Goal: Task Accomplishment & Management: Complete application form

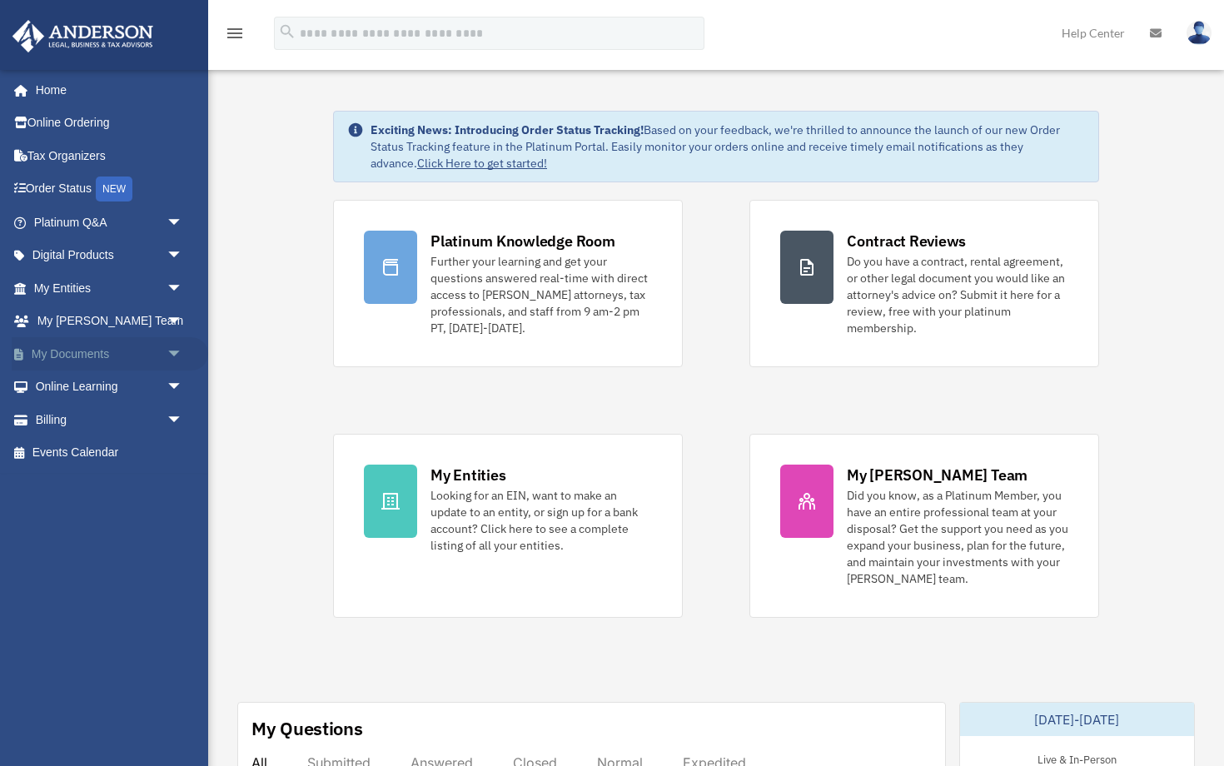
click at [174, 346] on span "arrow_drop_down" at bounding box center [183, 354] width 33 height 34
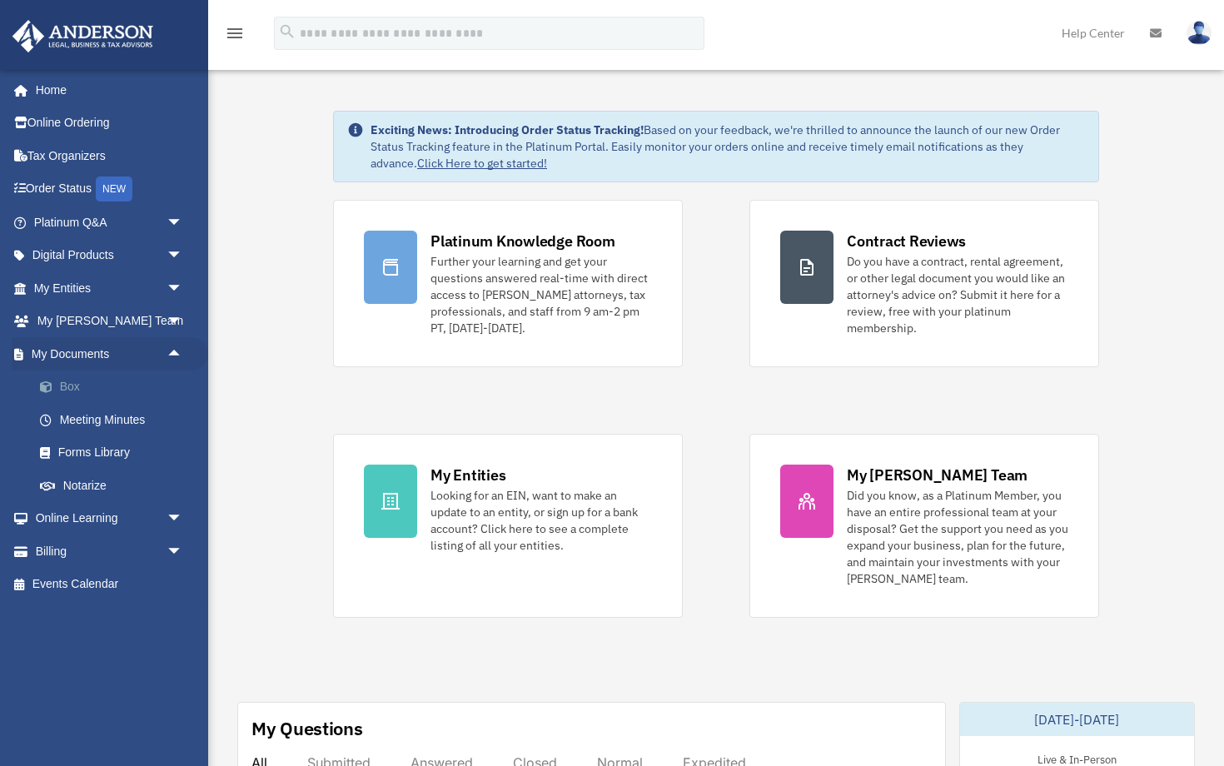
click at [67, 383] on link "Box" at bounding box center [115, 387] width 185 height 33
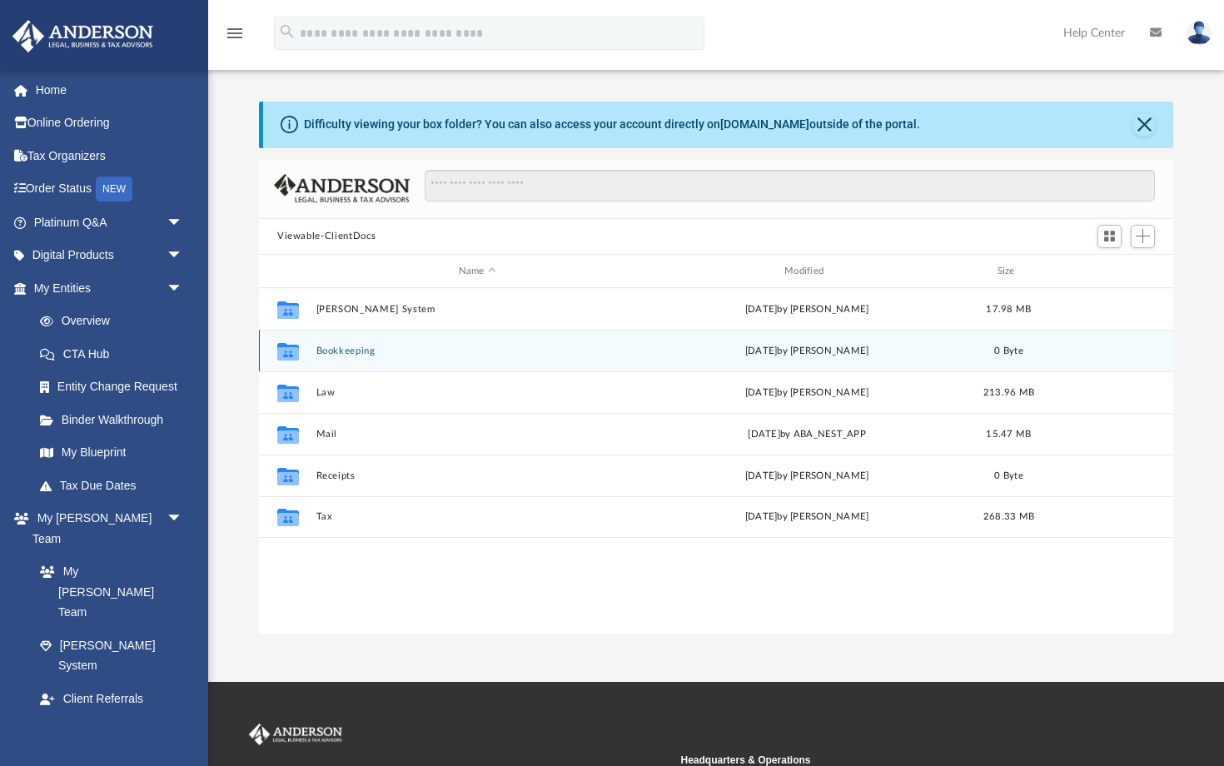
scroll to position [379, 914]
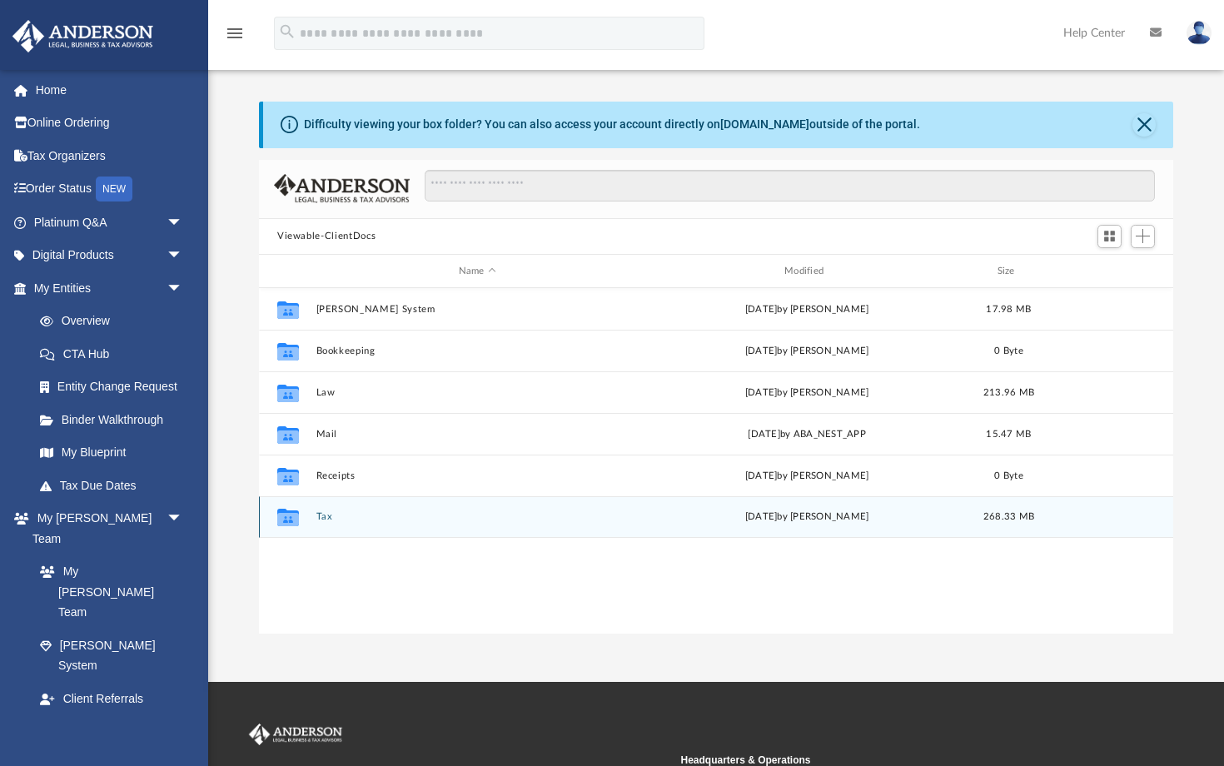
click at [322, 515] on button "Tax" at bounding box center [477, 517] width 322 height 11
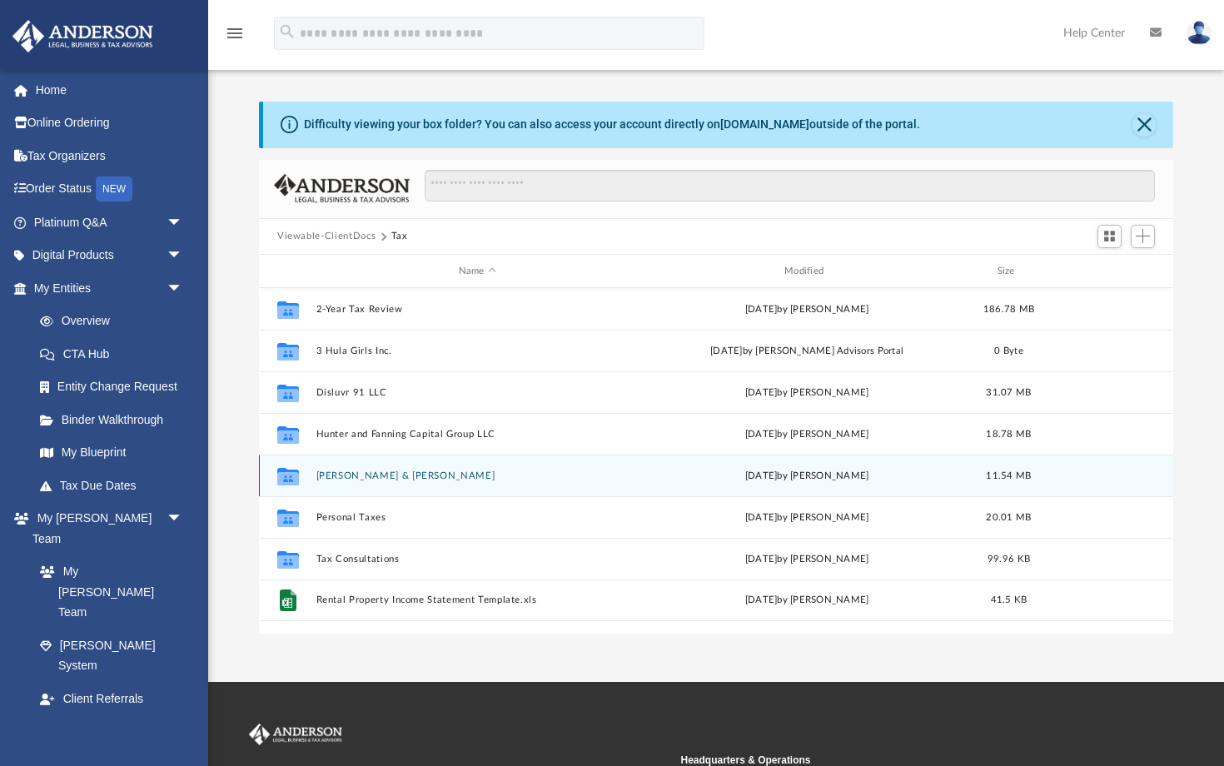
click at [318, 471] on button "[PERSON_NAME] & [PERSON_NAME]" at bounding box center [477, 475] width 322 height 11
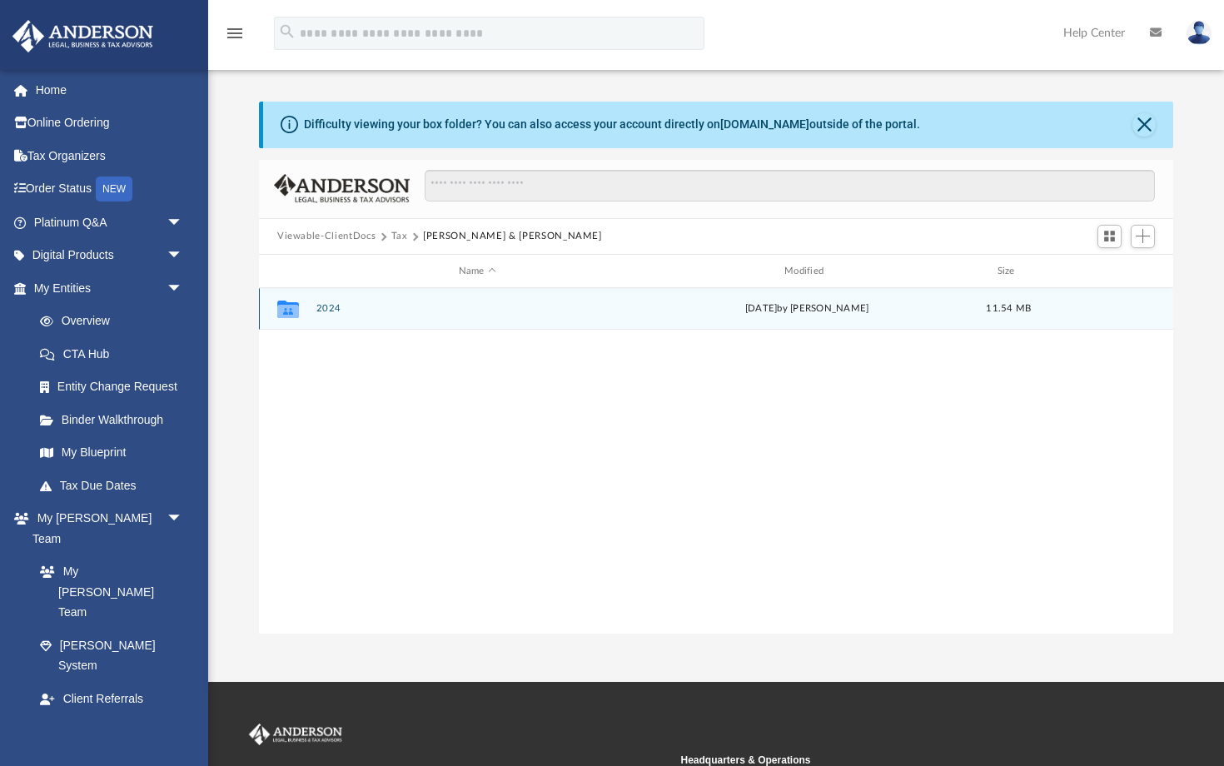
click at [320, 304] on button "2024" at bounding box center [477, 309] width 322 height 11
click at [333, 308] on button "Digital Tax Organizer" at bounding box center [477, 309] width 322 height 11
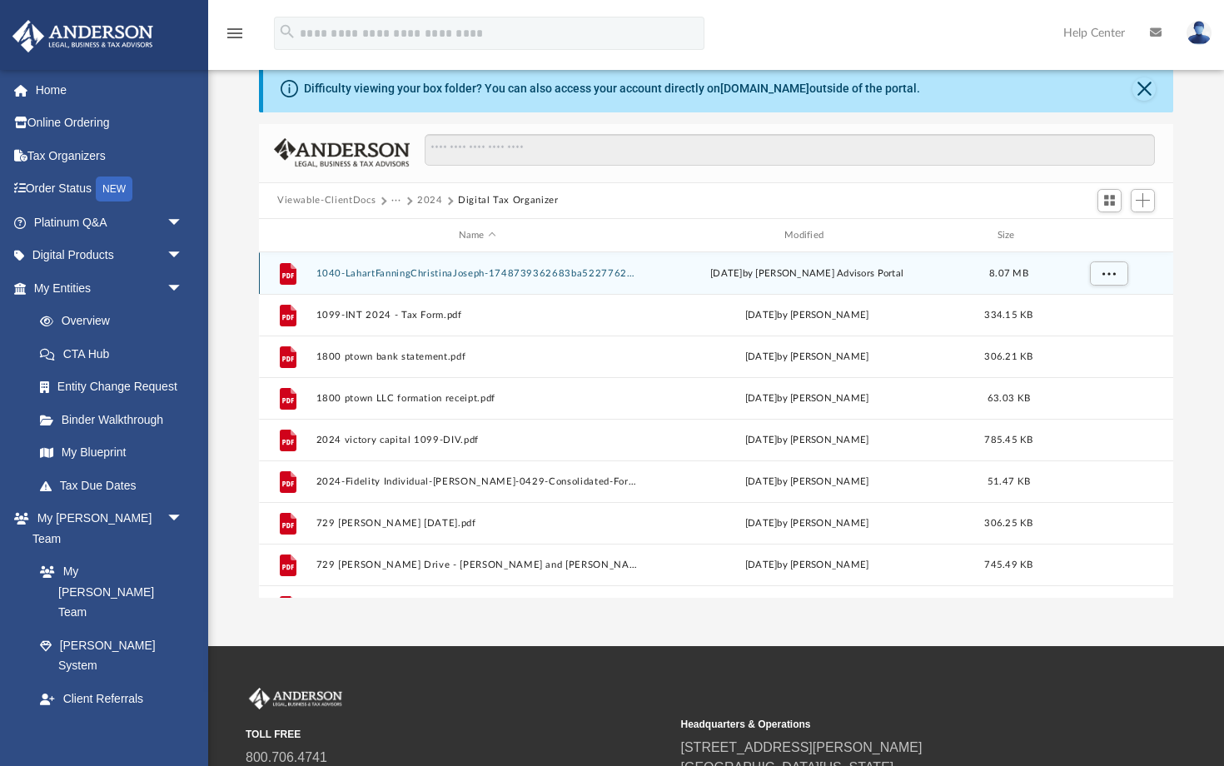
scroll to position [36, 0]
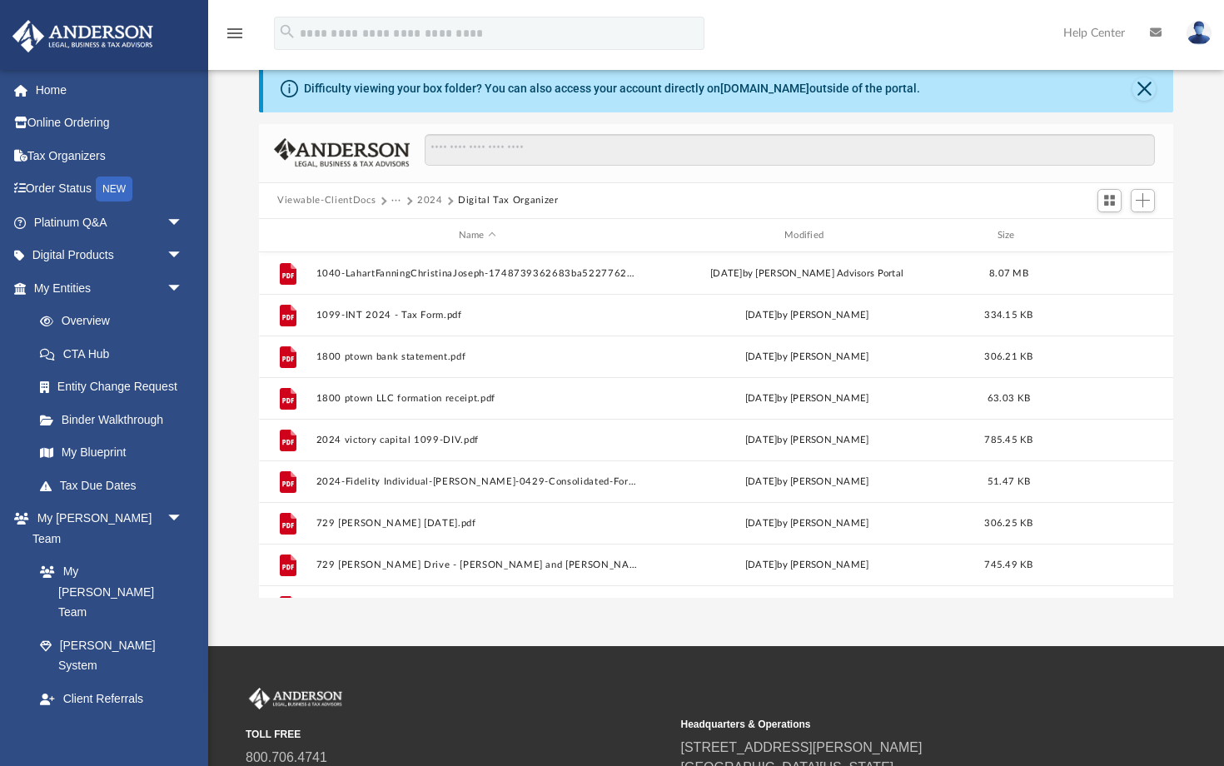
click at [429, 197] on button "2024" at bounding box center [430, 200] width 26 height 15
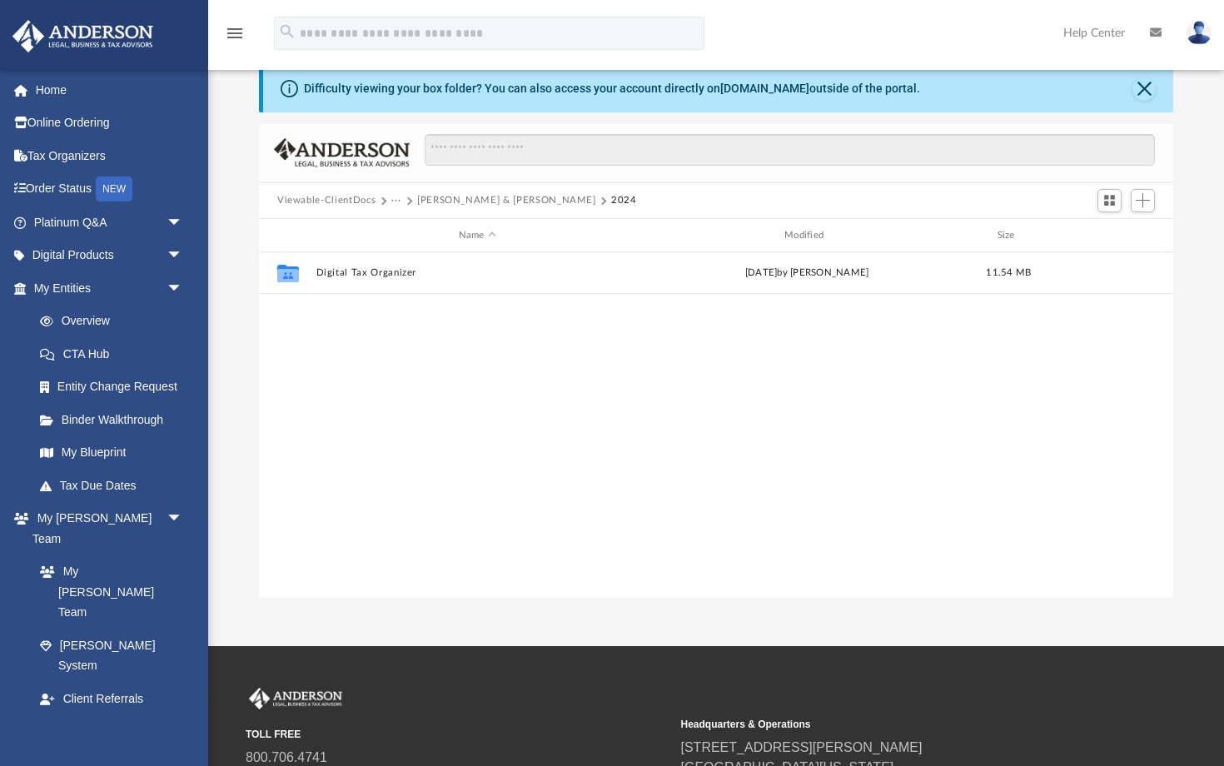
click at [396, 200] on button "···" at bounding box center [396, 200] width 11 height 15
click at [401, 226] on li "Tax" at bounding box center [408, 229] width 16 height 17
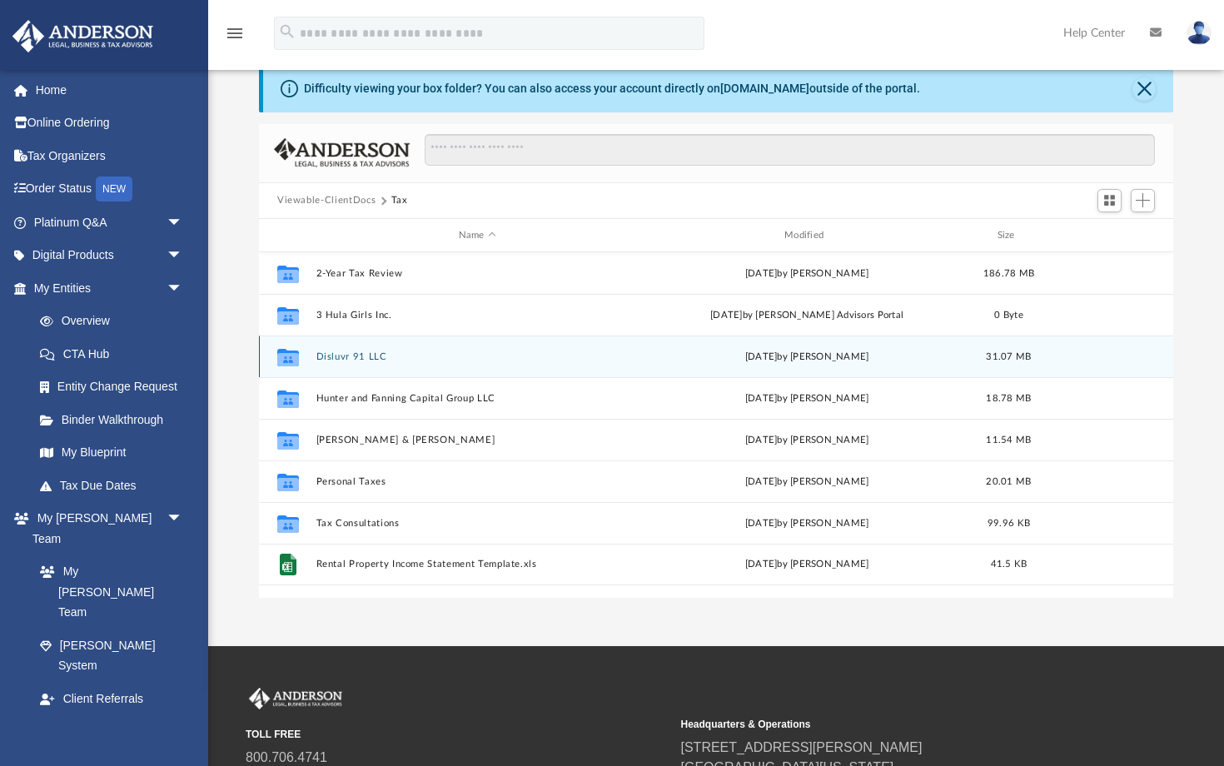
click at [320, 358] on button "Disluvr 91 LLC" at bounding box center [477, 356] width 322 height 11
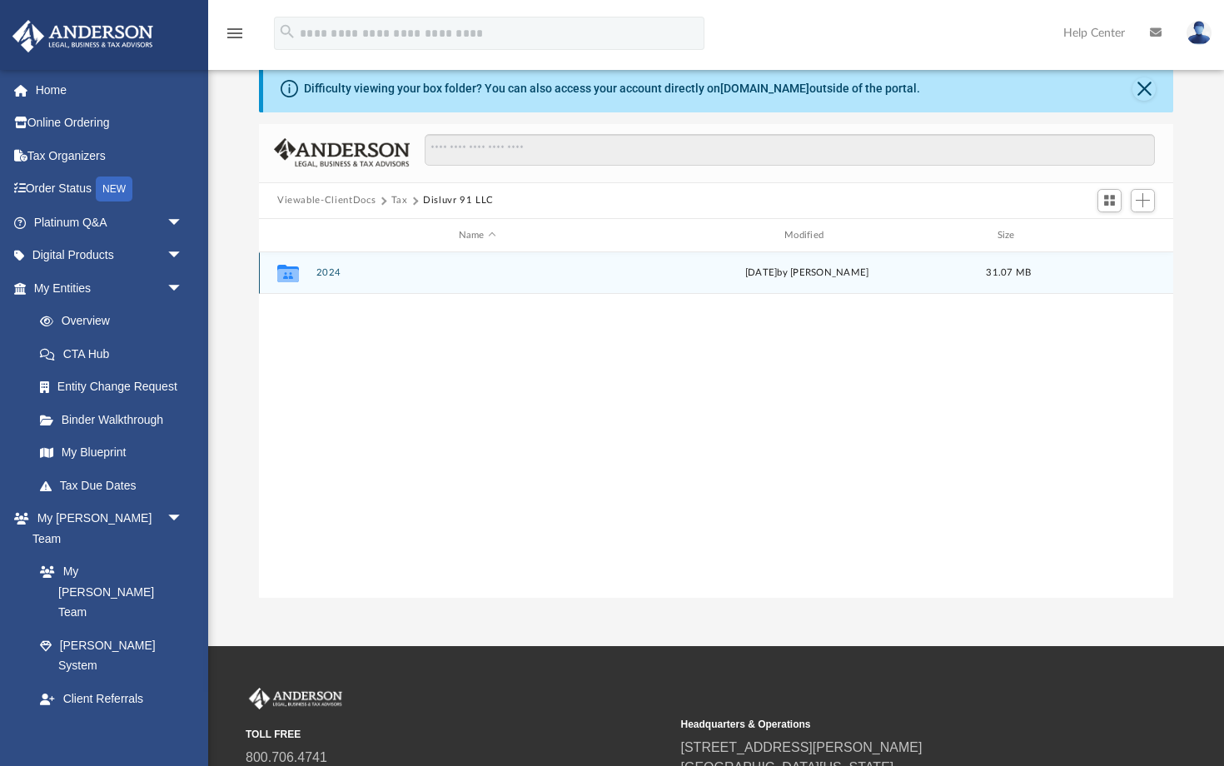
click at [328, 276] on button "2024" at bounding box center [477, 273] width 322 height 11
click at [328, 276] on button "Digital Tax Organizer" at bounding box center [477, 273] width 322 height 11
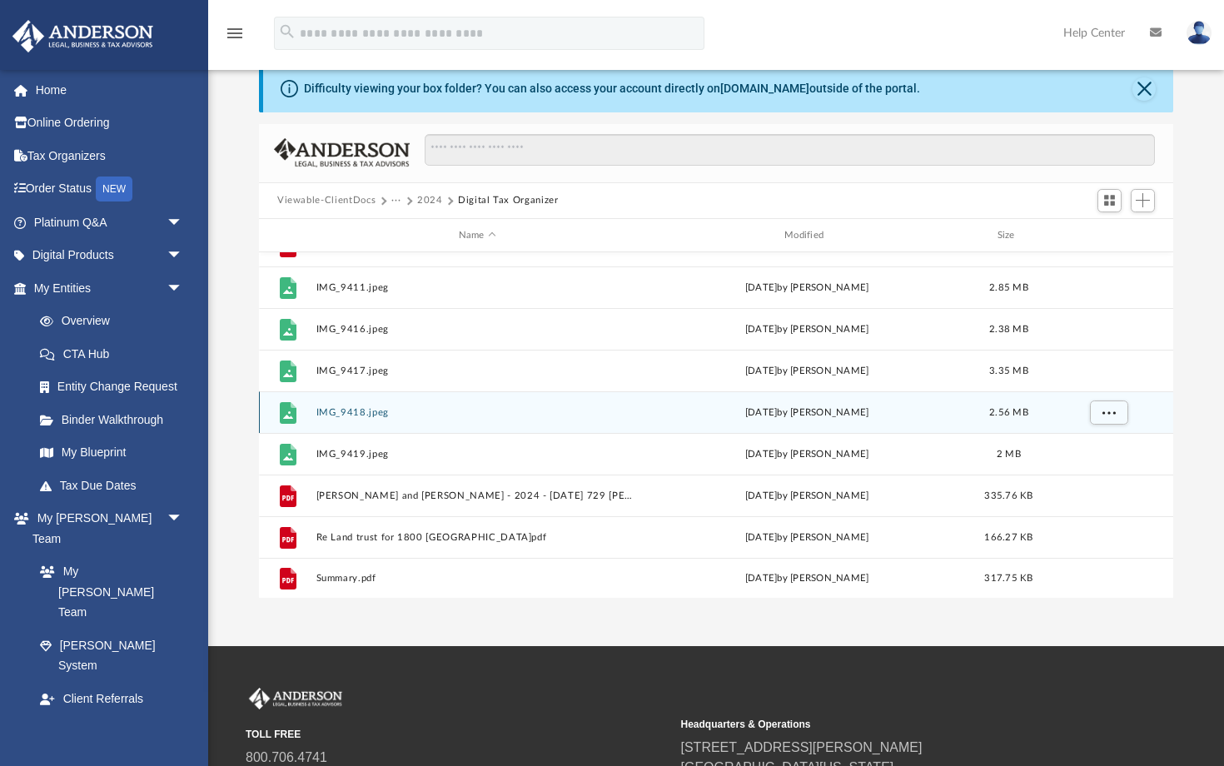
scroll to position [570, 0]
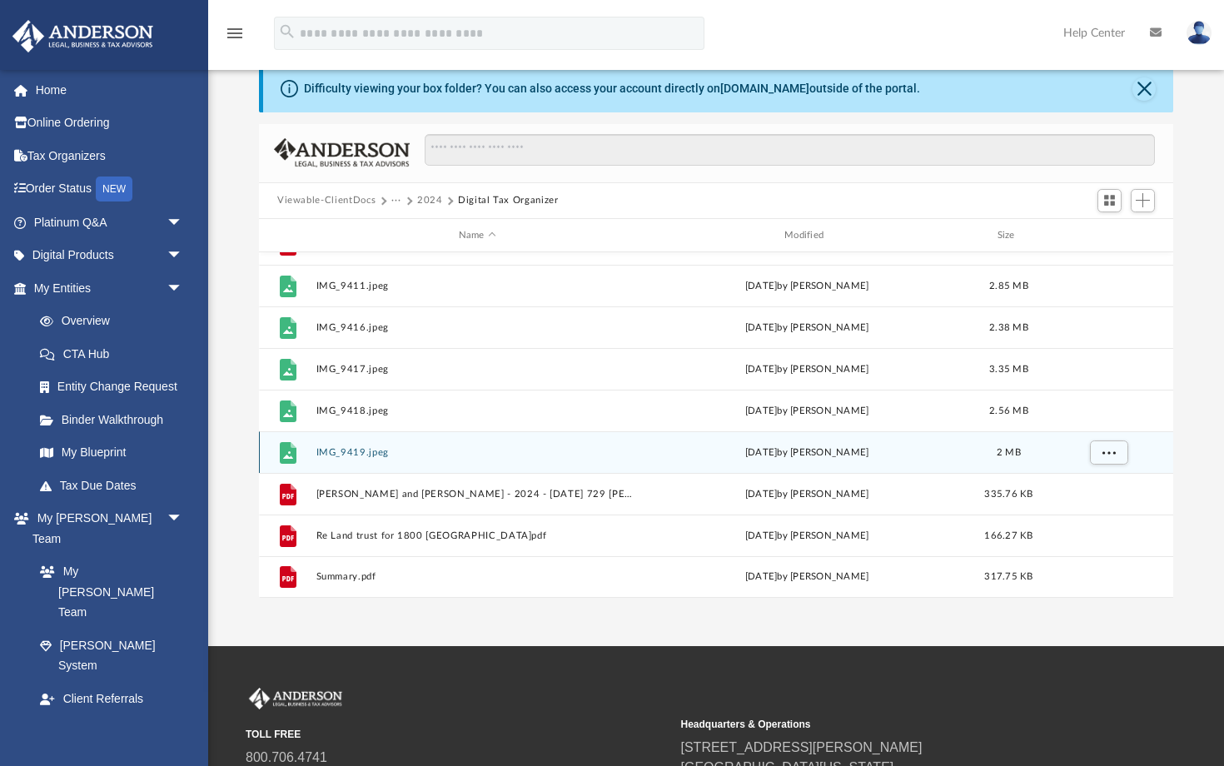
click at [352, 450] on button "IMG_9419.jpeg" at bounding box center [477, 452] width 322 height 11
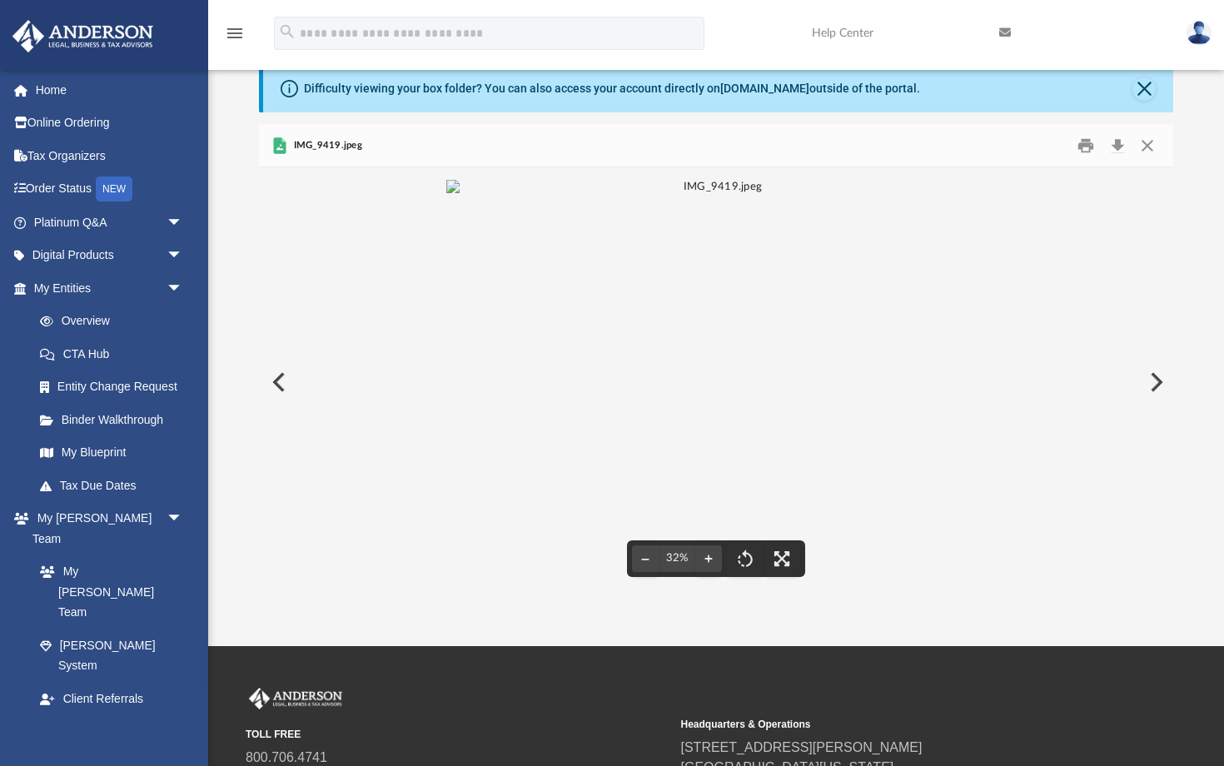
click at [278, 376] on button "Preview" at bounding box center [277, 382] width 37 height 47
click at [277, 376] on button "Preview" at bounding box center [277, 382] width 37 height 47
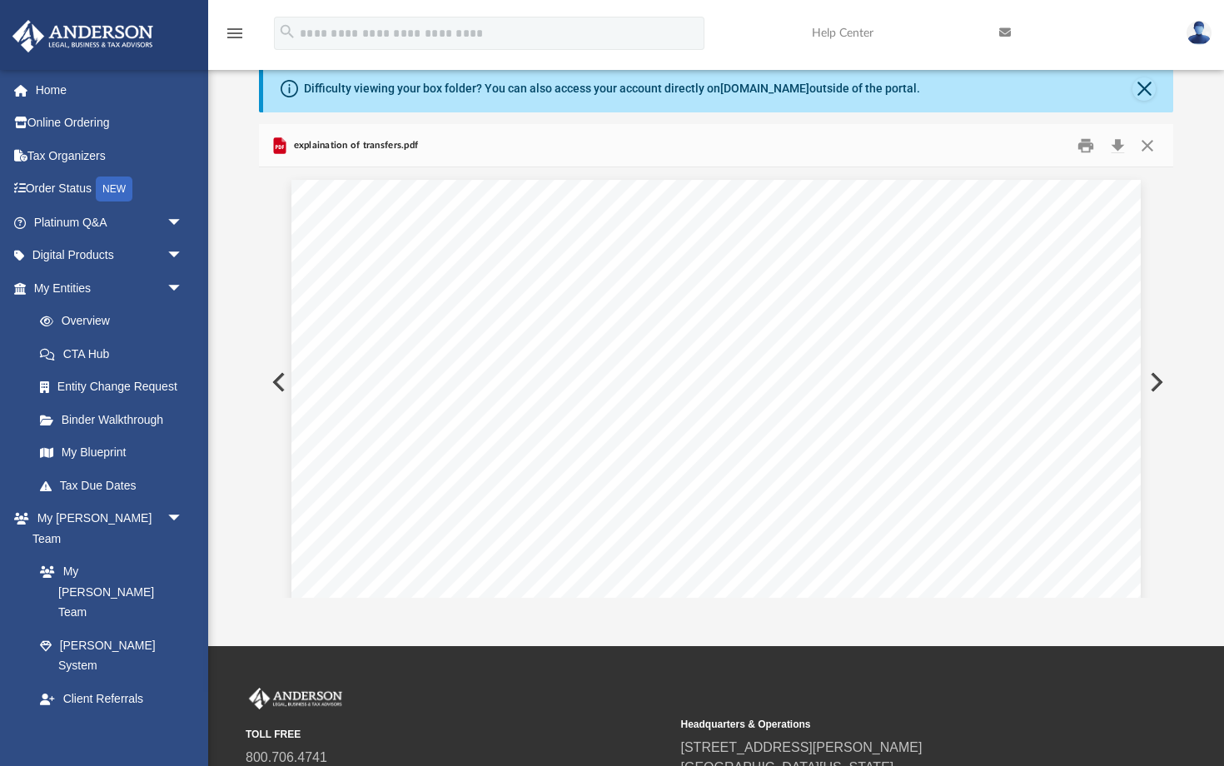
click at [278, 368] on button "Preview" at bounding box center [277, 382] width 37 height 47
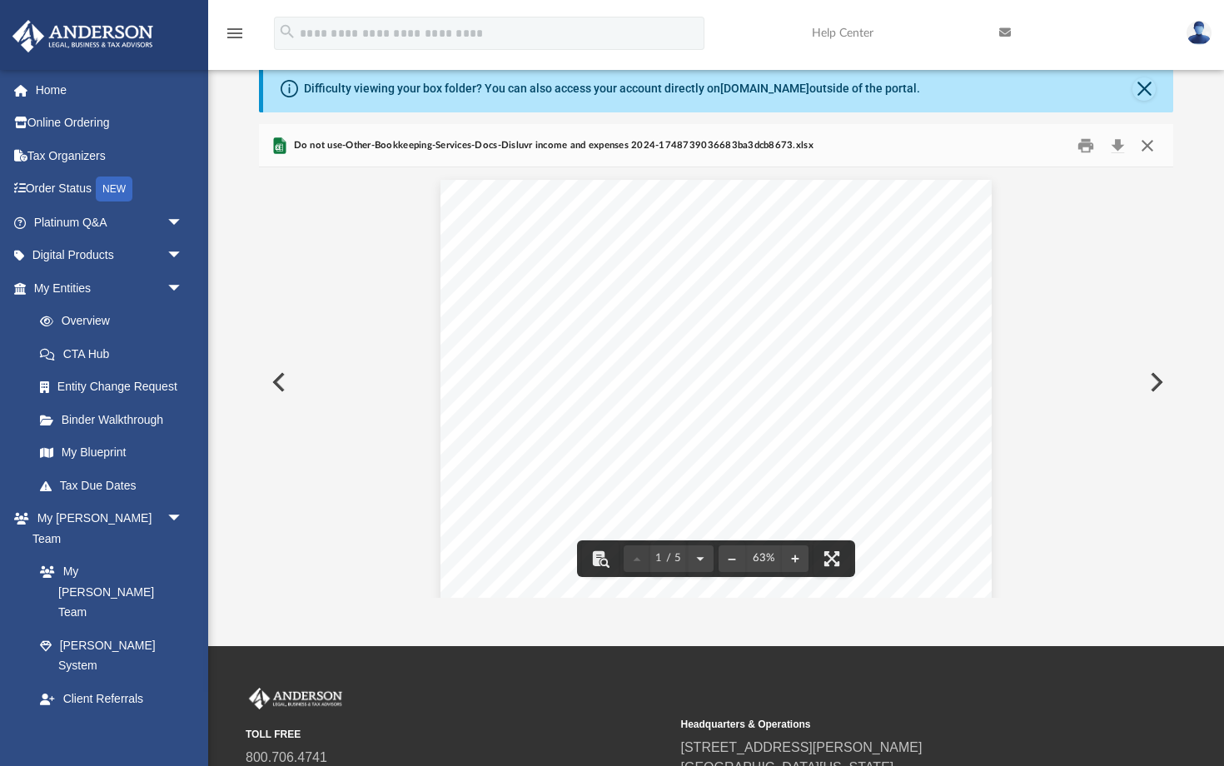
click at [1151, 145] on button "Close" at bounding box center [1147, 145] width 30 height 26
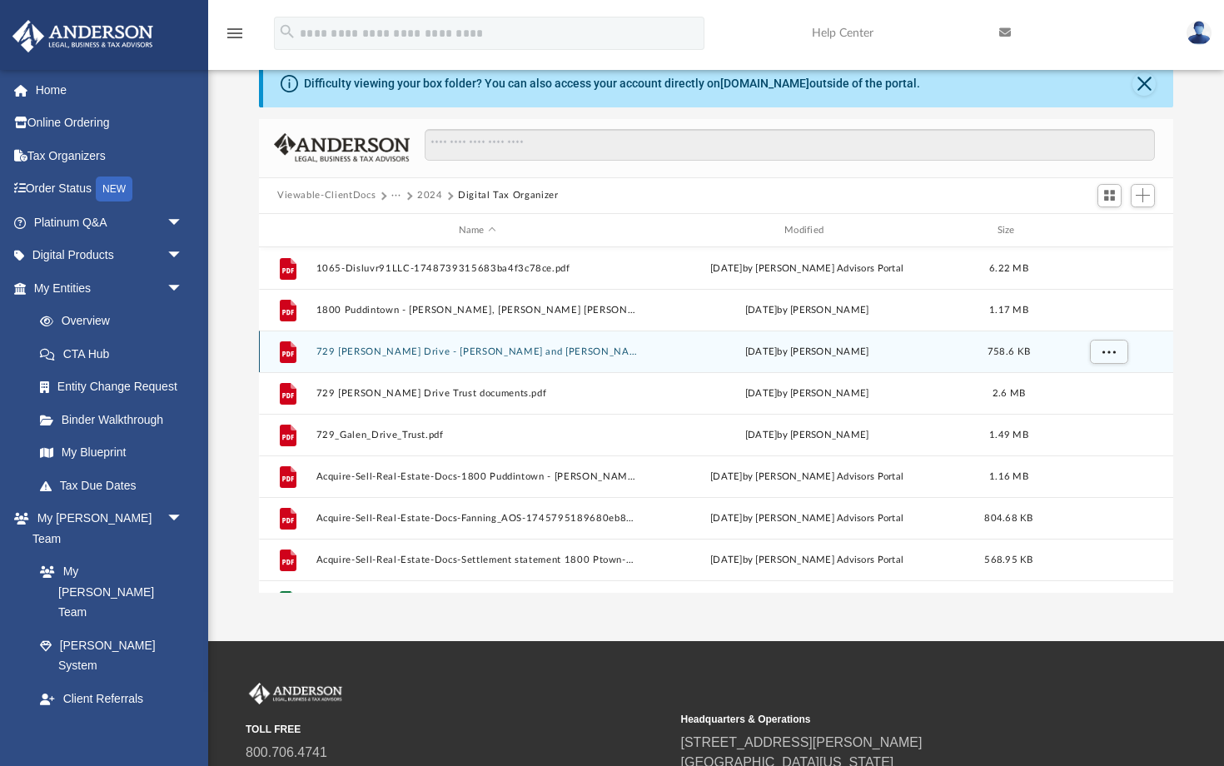
scroll to position [41, 0]
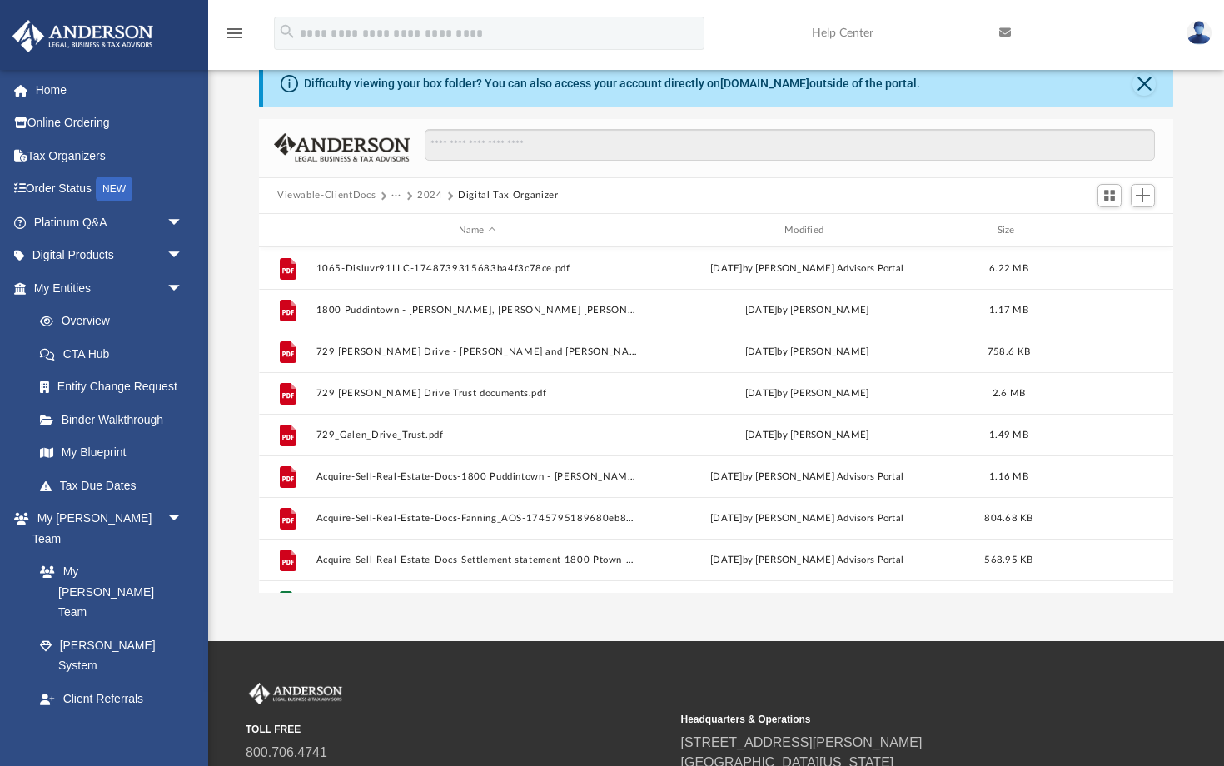
click at [426, 197] on button "2024" at bounding box center [430, 195] width 26 height 15
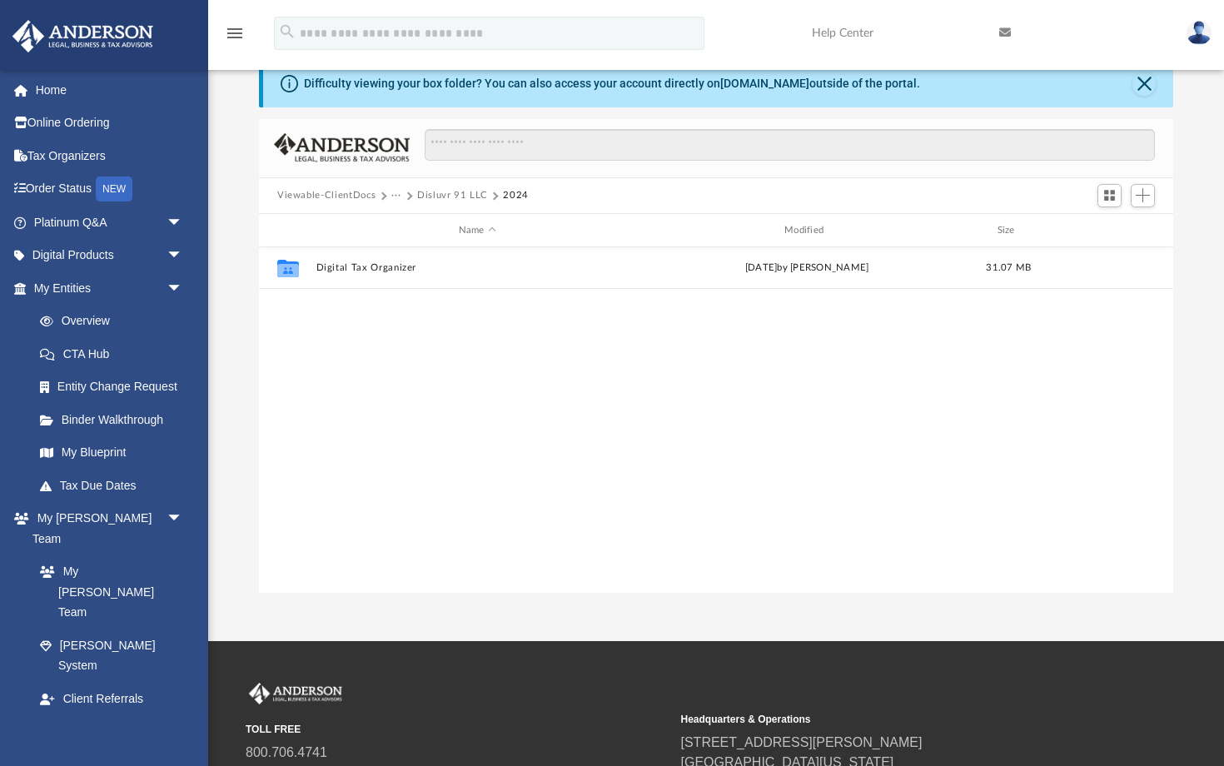
click at [400, 192] on button "···" at bounding box center [396, 195] width 11 height 15
click at [405, 223] on li "Tax" at bounding box center [408, 224] width 16 height 17
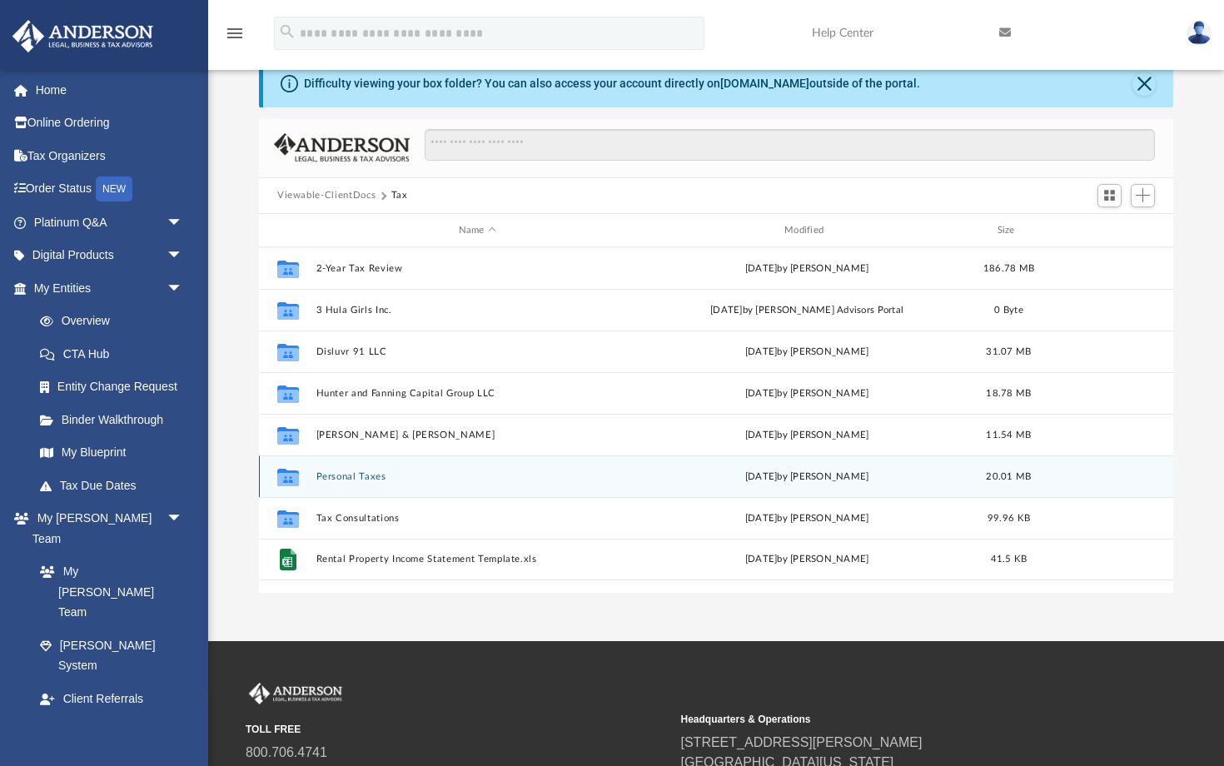
click at [321, 478] on button "Personal Taxes" at bounding box center [477, 476] width 322 height 11
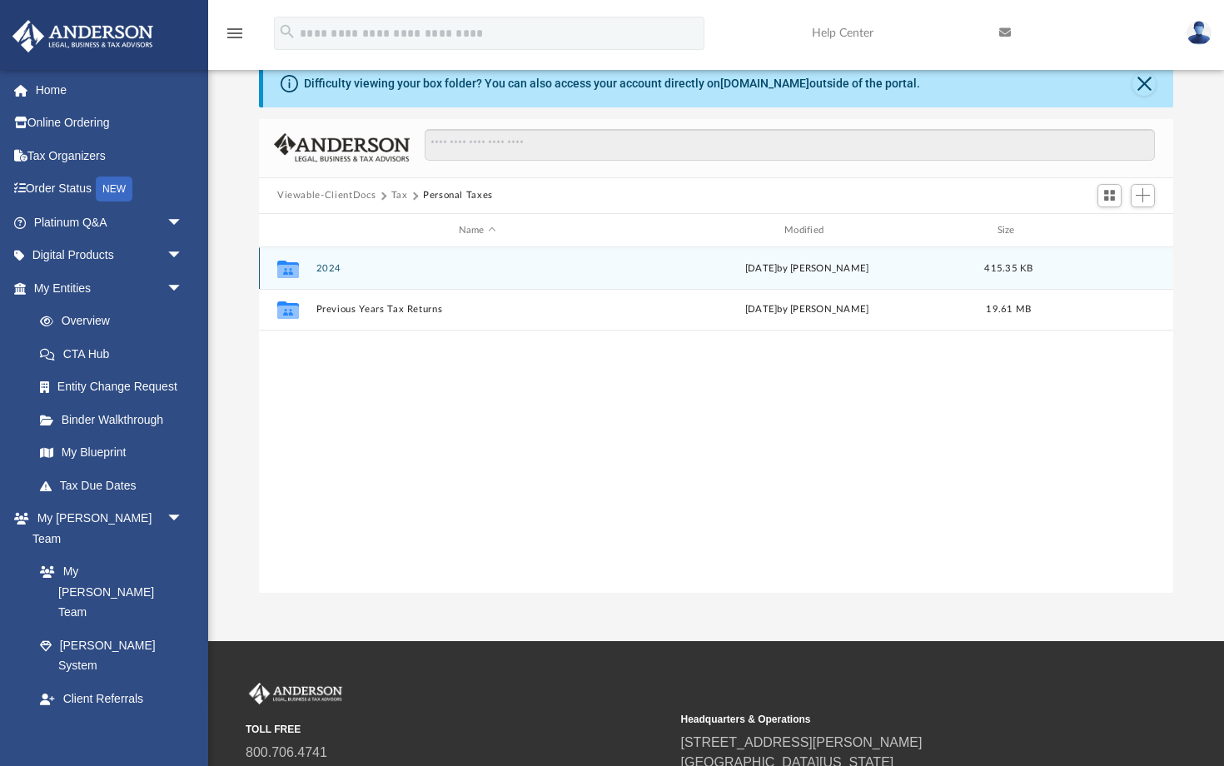
click at [322, 269] on button "2024" at bounding box center [477, 268] width 322 height 11
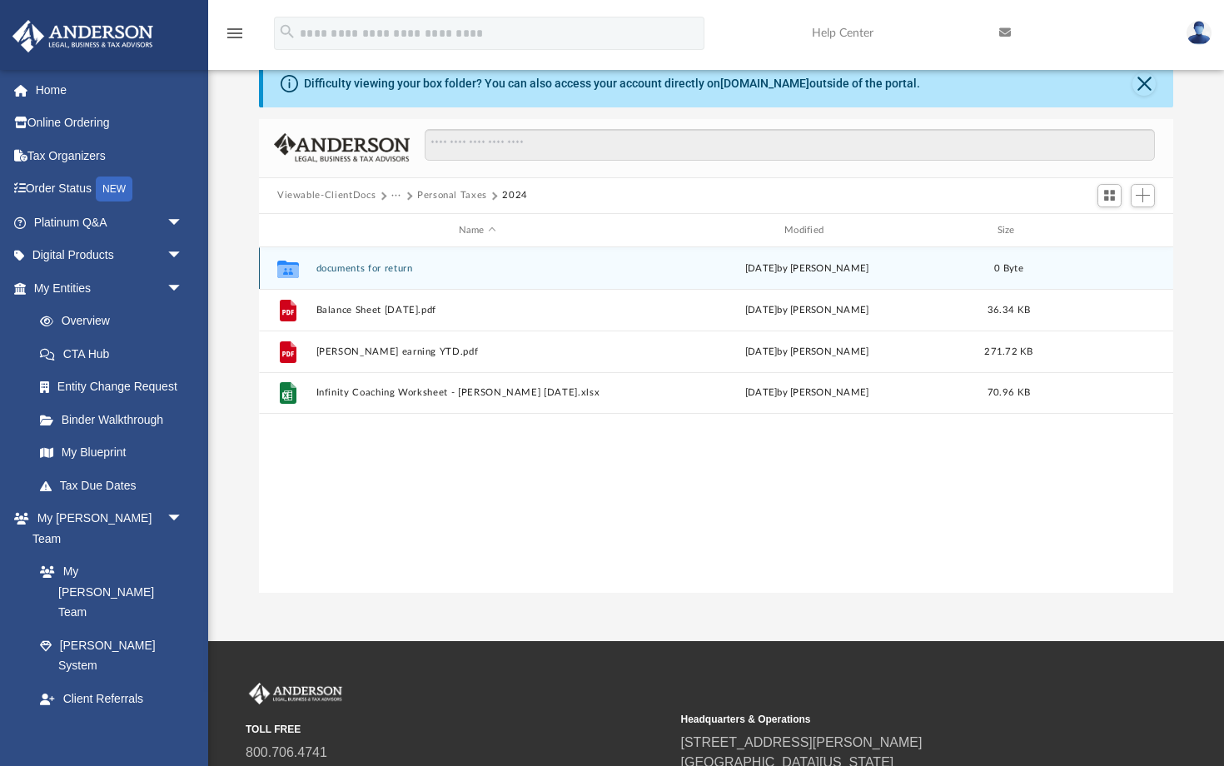
click at [322, 269] on button "documents for return" at bounding box center [477, 268] width 322 height 11
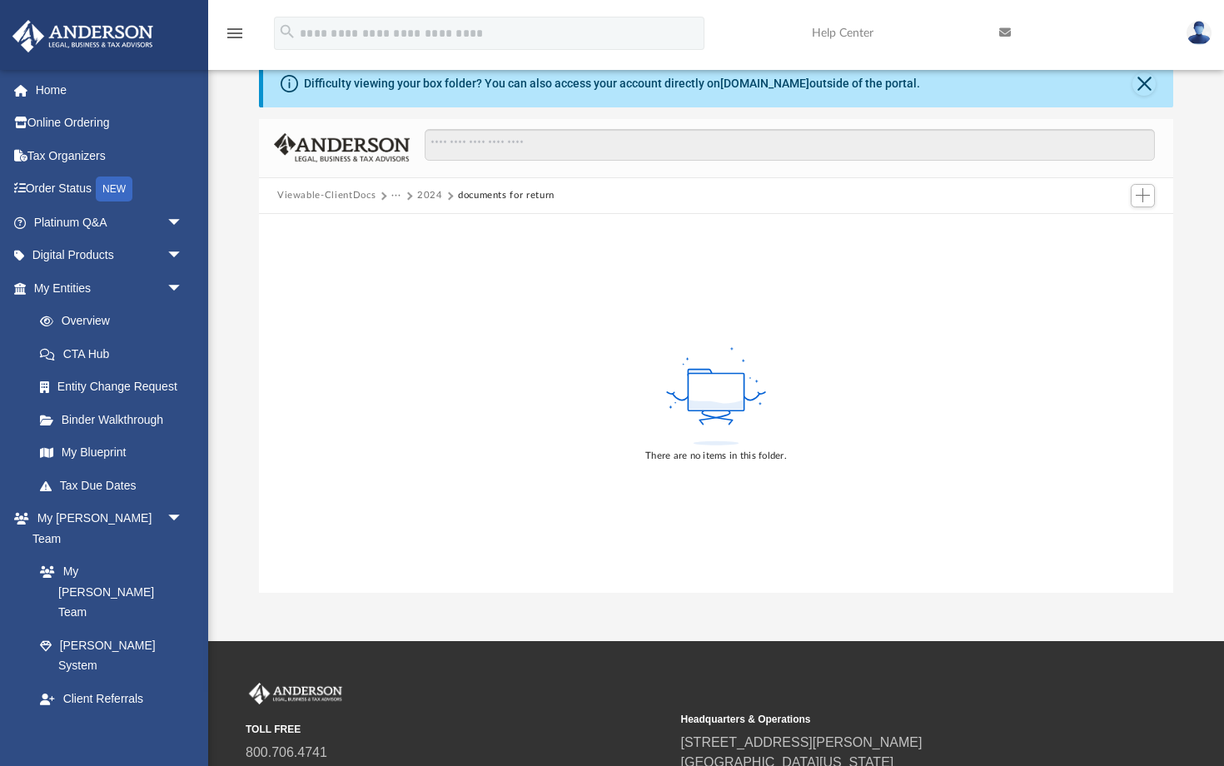
click at [396, 193] on button "···" at bounding box center [396, 195] width 11 height 15
click at [406, 225] on li "Tax" at bounding box center [433, 224] width 67 height 17
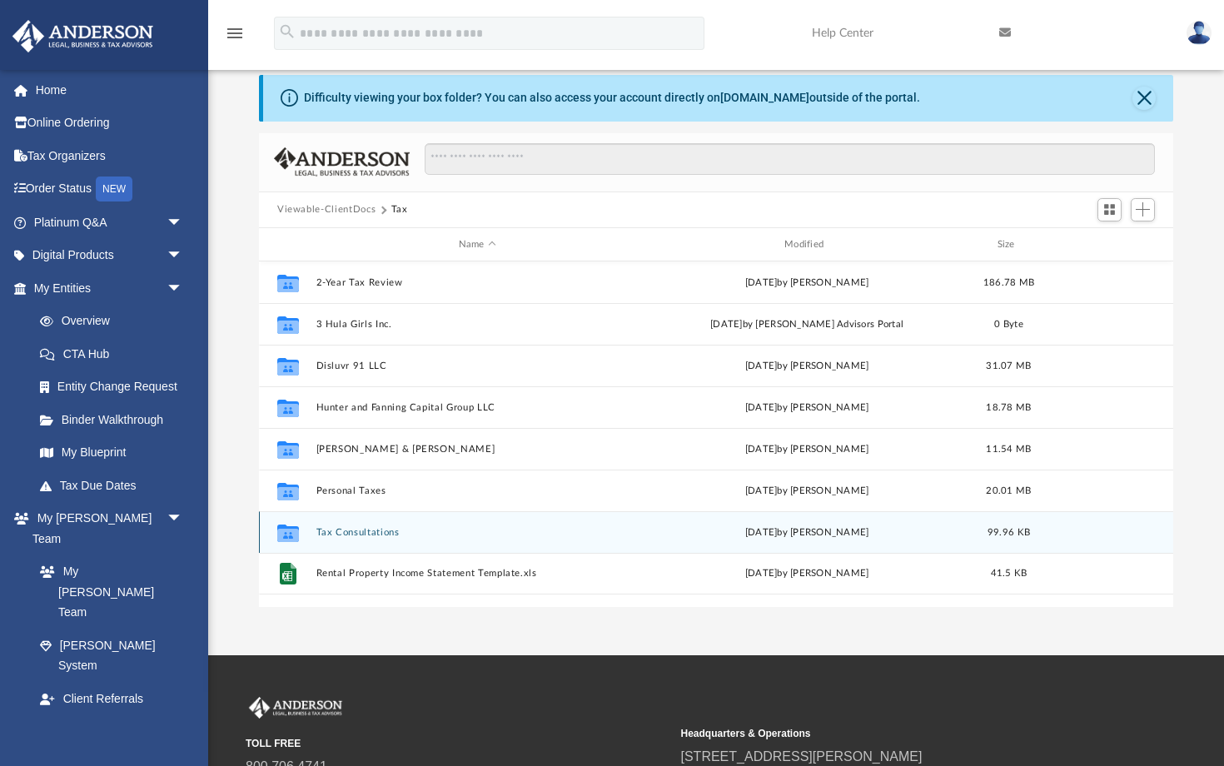
scroll to position [21, 0]
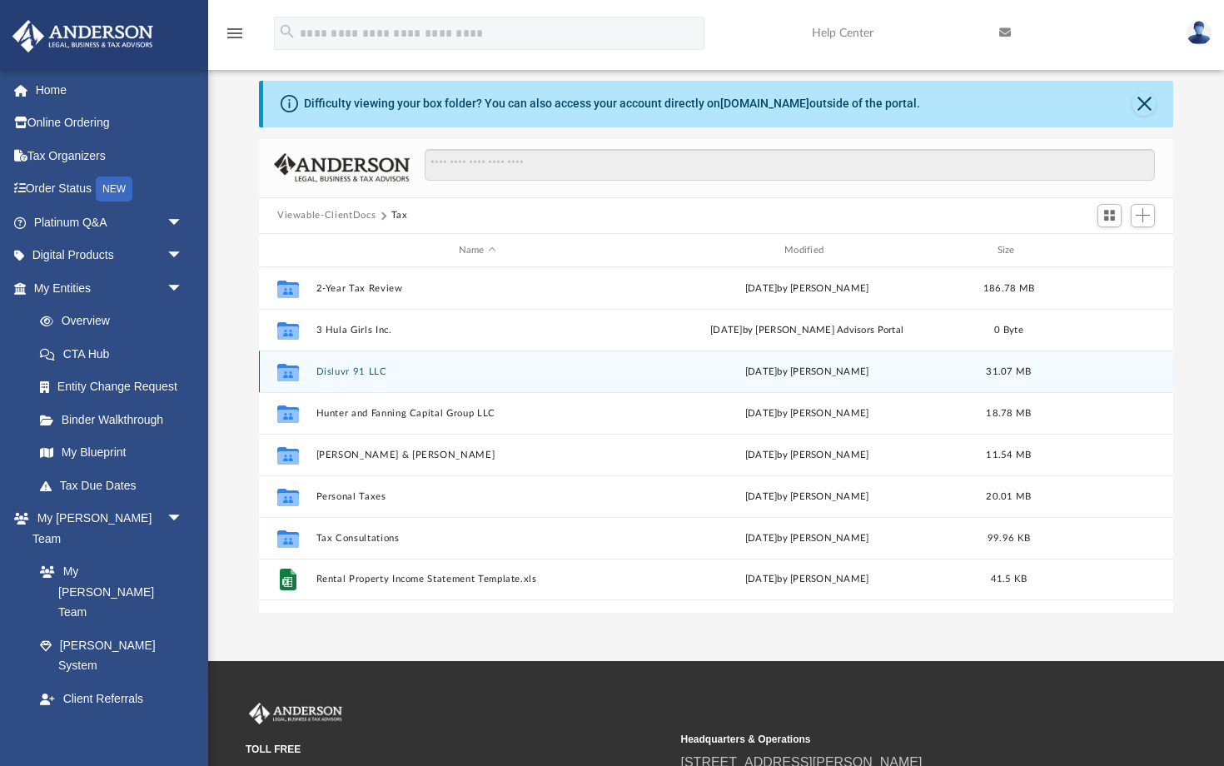
click at [332, 370] on button "Disluvr 91 LLC" at bounding box center [477, 371] width 322 height 11
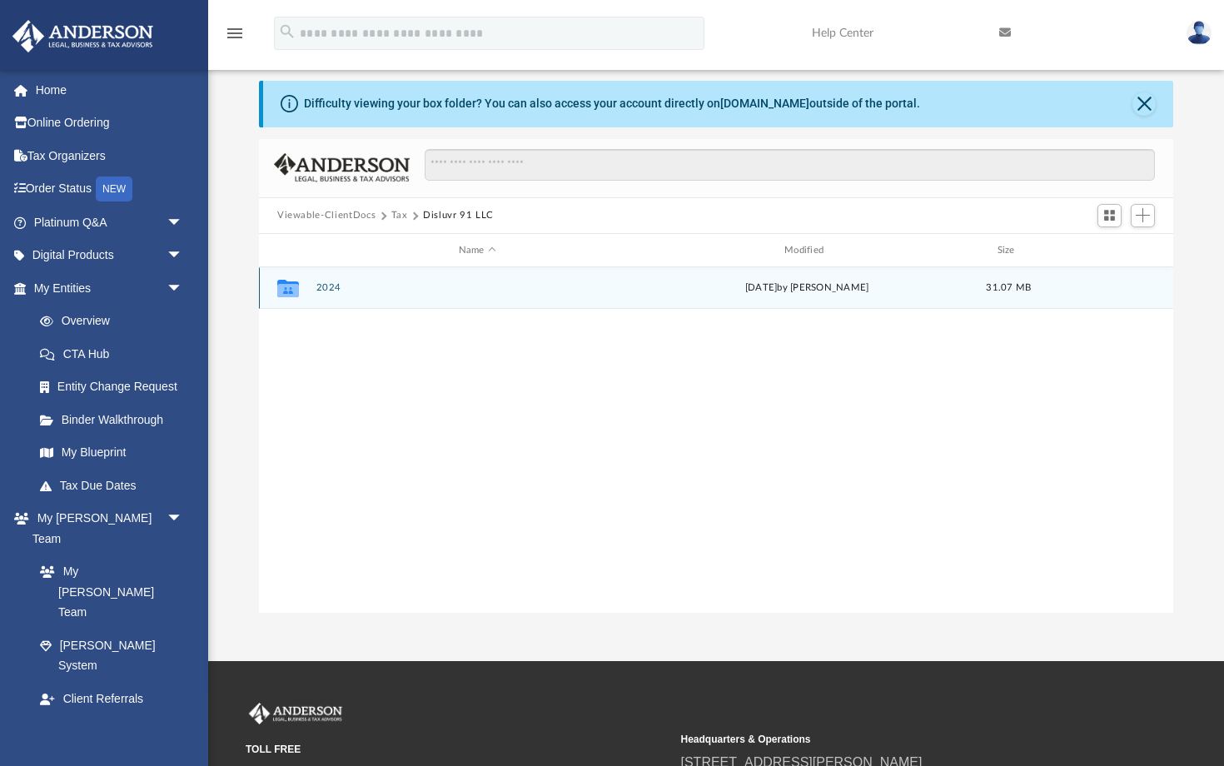
click at [326, 288] on button "2024" at bounding box center [477, 288] width 322 height 11
click at [326, 288] on button "Digital Tax Organizer" at bounding box center [477, 288] width 322 height 11
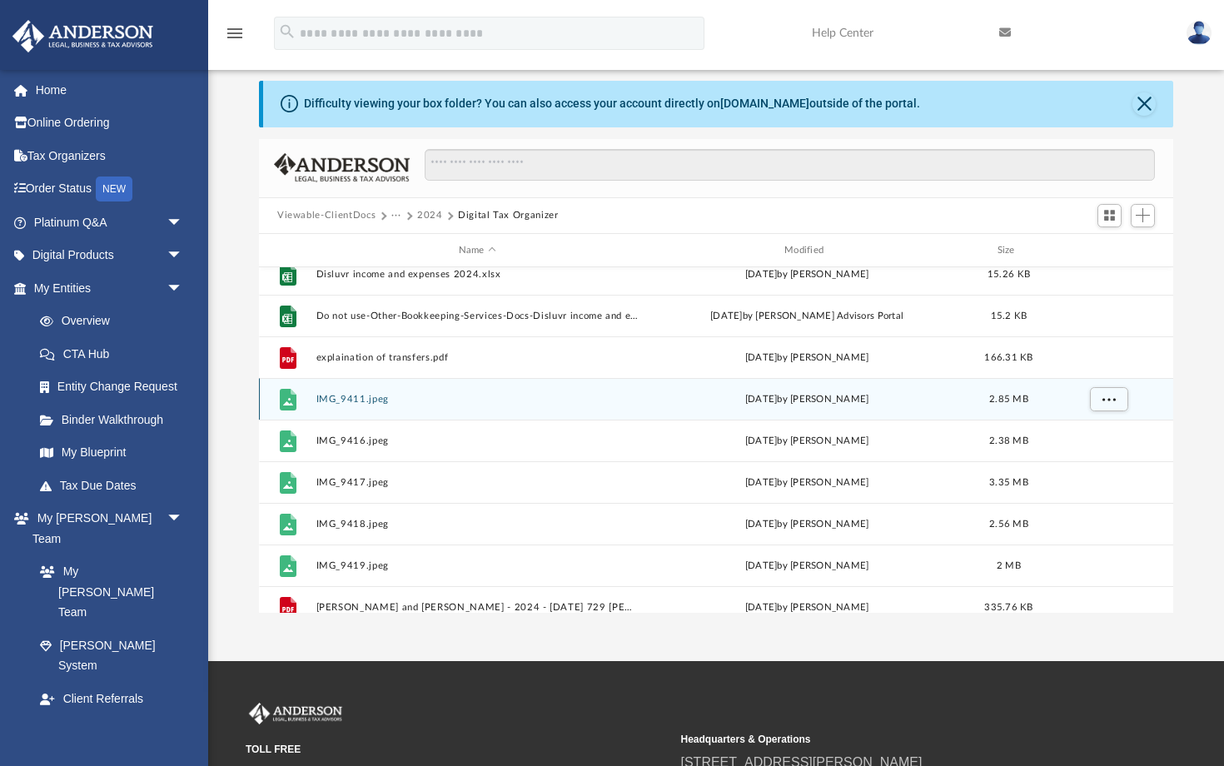
scroll to position [475, 0]
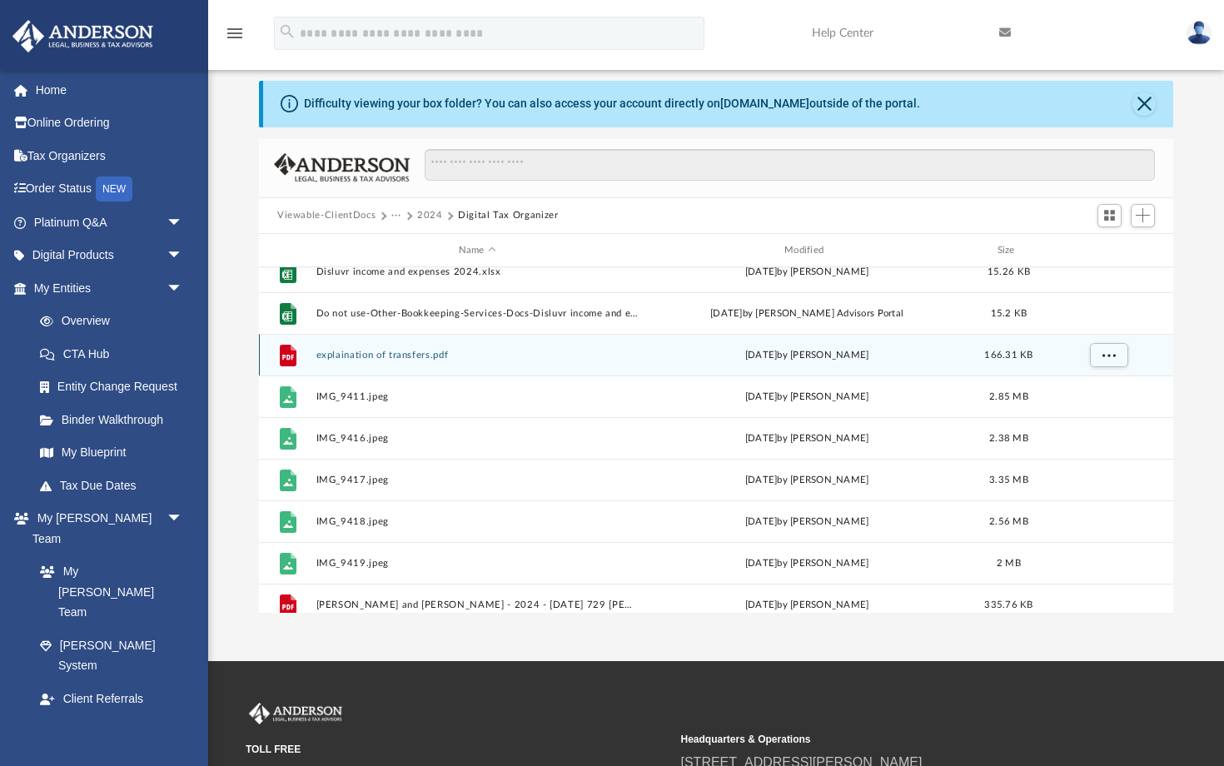
click at [341, 353] on button "explaination of transfers.pdf" at bounding box center [477, 355] width 322 height 11
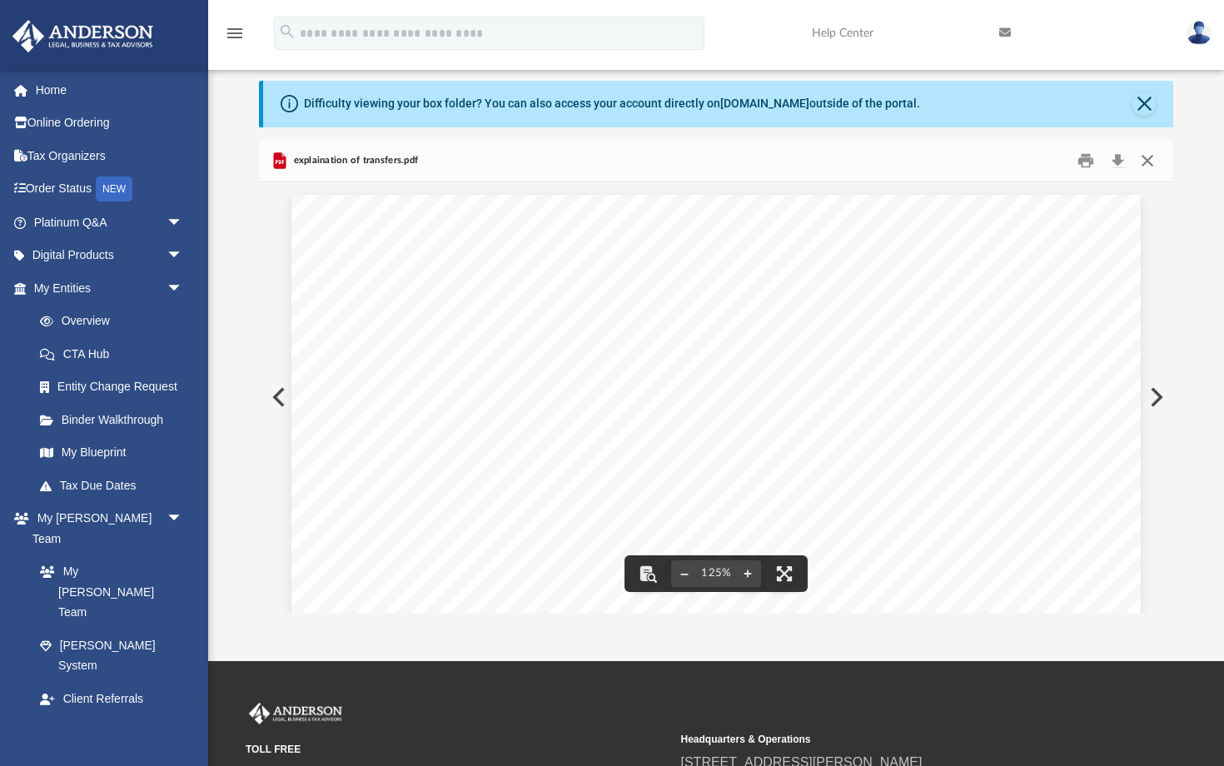
click at [1147, 161] on button "Close" at bounding box center [1147, 160] width 30 height 26
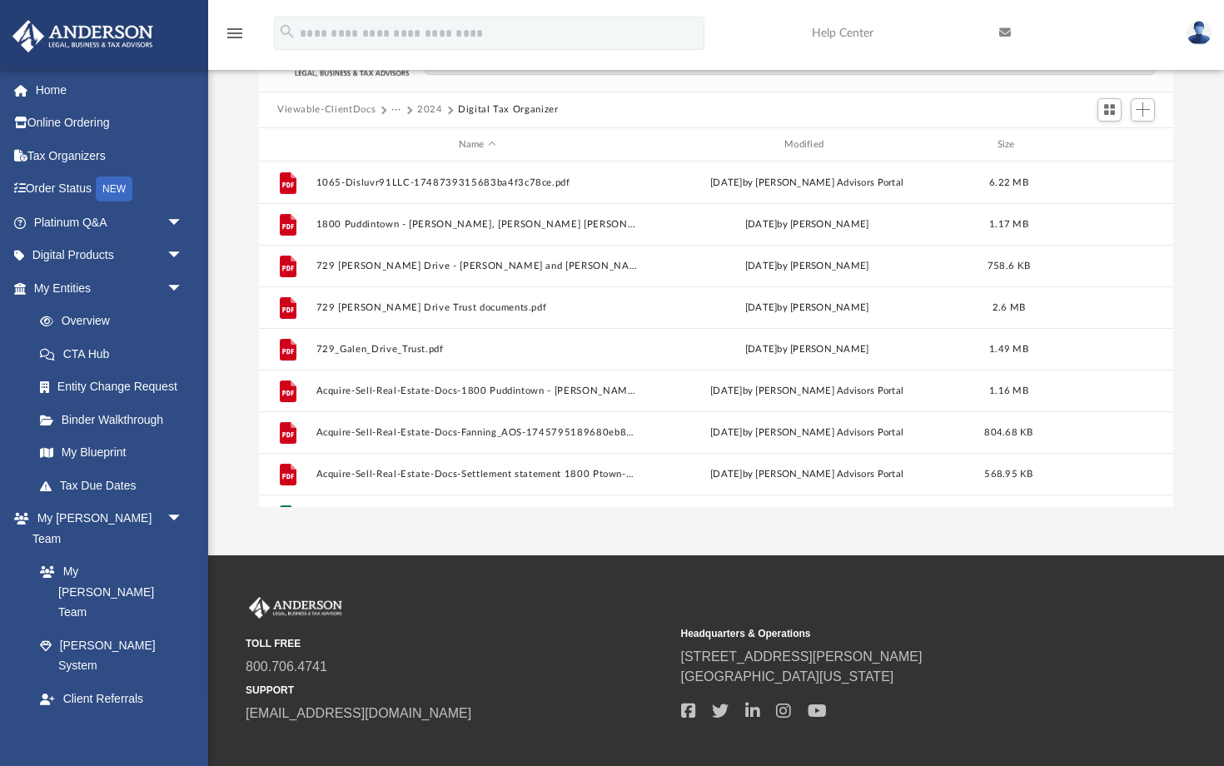
scroll to position [0, 0]
click at [424, 108] on button "2024" at bounding box center [430, 109] width 26 height 15
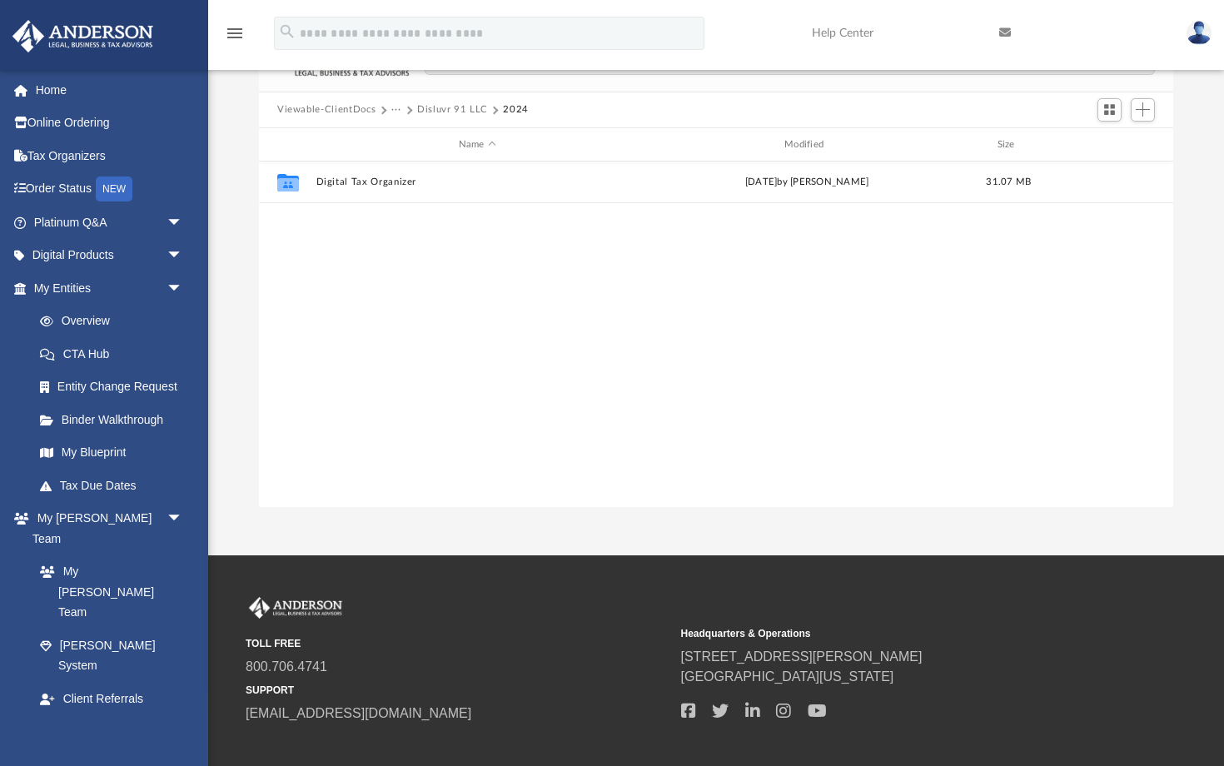
click at [399, 110] on button "···" at bounding box center [396, 109] width 11 height 15
click at [405, 139] on li "Tax" at bounding box center [408, 138] width 16 height 17
click at [405, 139] on div "Name" at bounding box center [477, 144] width 323 height 15
click at [392, 110] on button "···" at bounding box center [396, 109] width 11 height 15
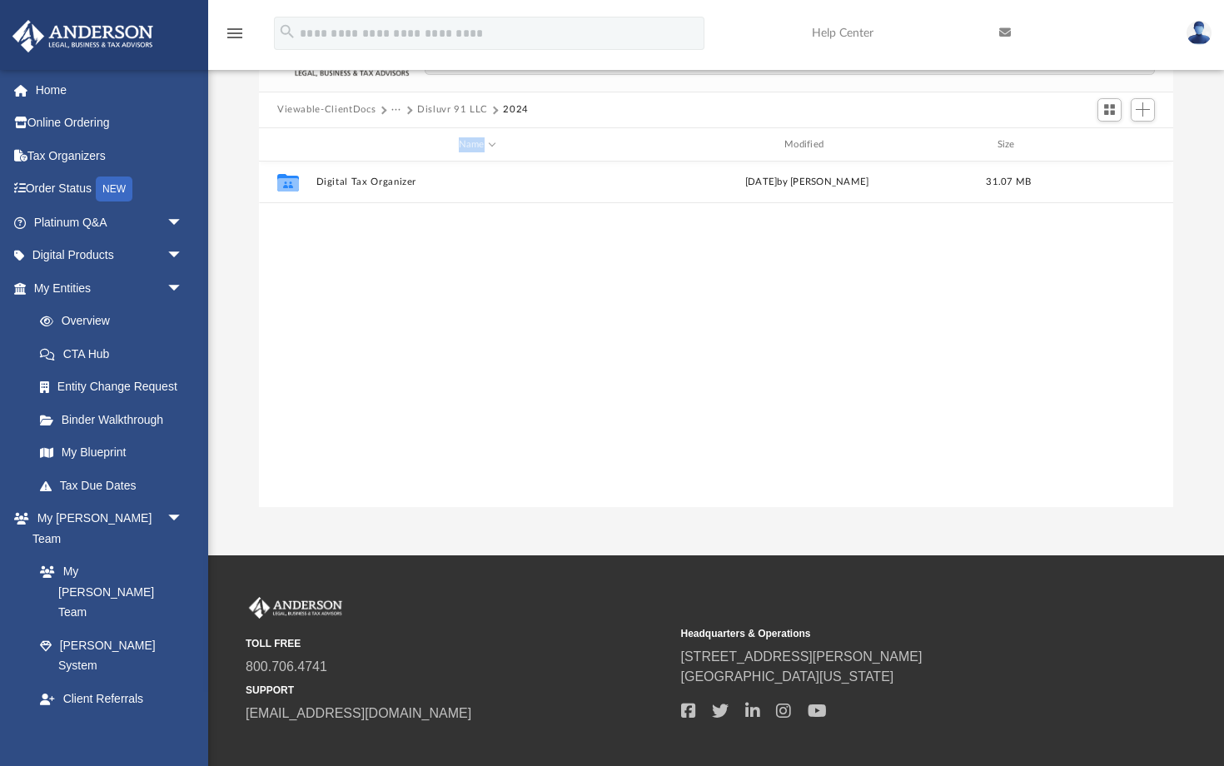
click at [391, 110] on button "···" at bounding box center [396, 109] width 11 height 15
click at [404, 139] on li "Tax" at bounding box center [408, 138] width 16 height 17
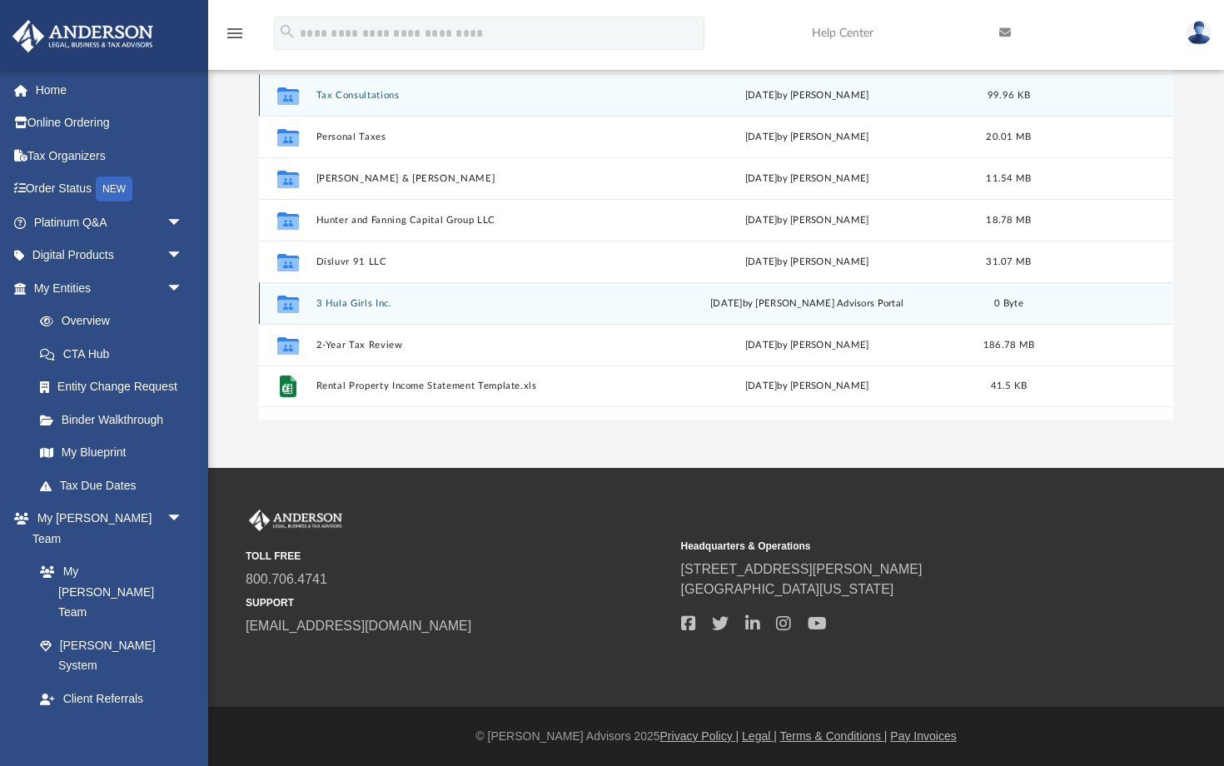
scroll to position [214, 0]
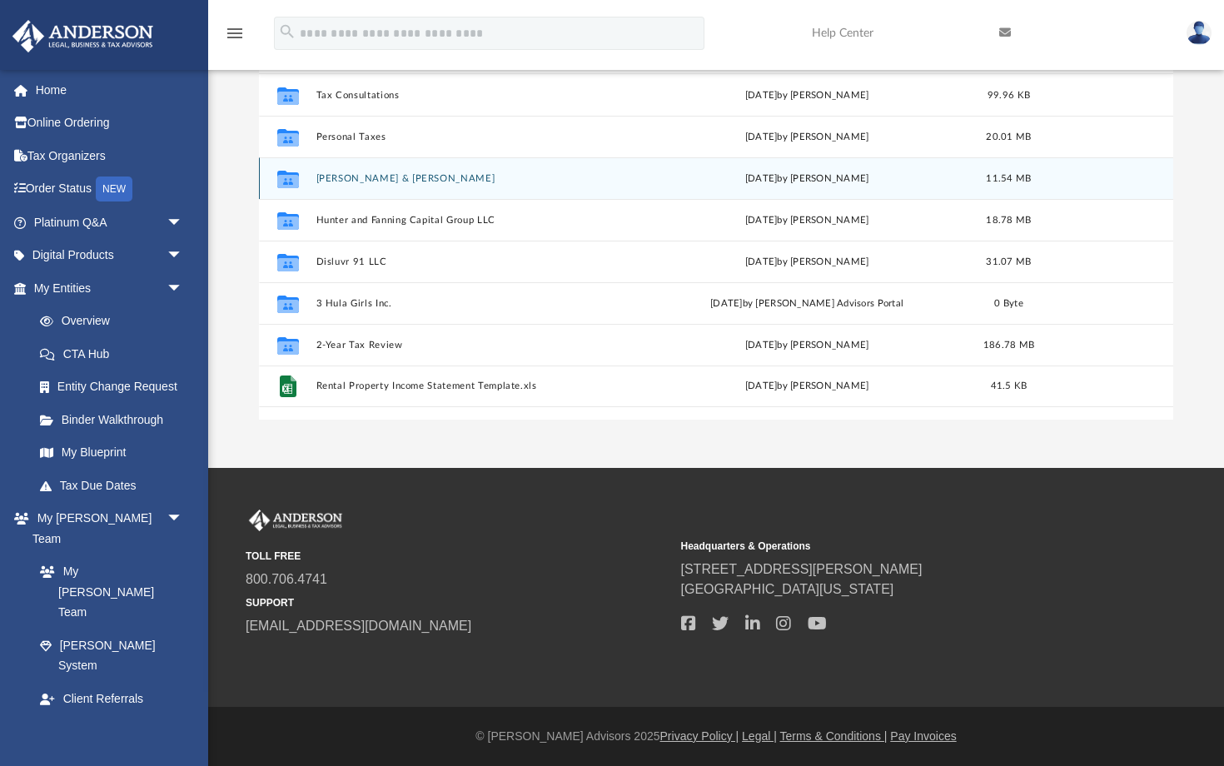
click at [346, 175] on button "[PERSON_NAME] & [PERSON_NAME]" at bounding box center [477, 178] width 322 height 11
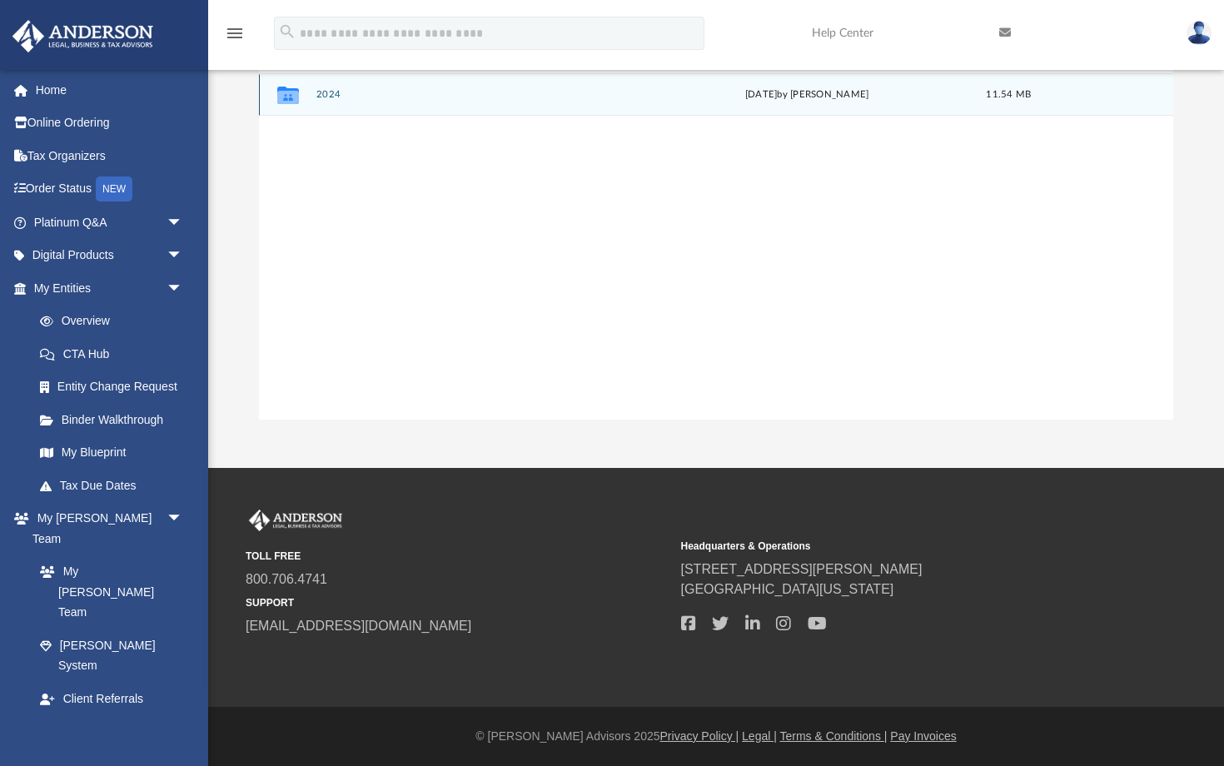
click at [330, 94] on button "2024" at bounding box center [477, 95] width 322 height 11
click at [330, 94] on button "Digital Tax Organizer" at bounding box center [477, 95] width 322 height 11
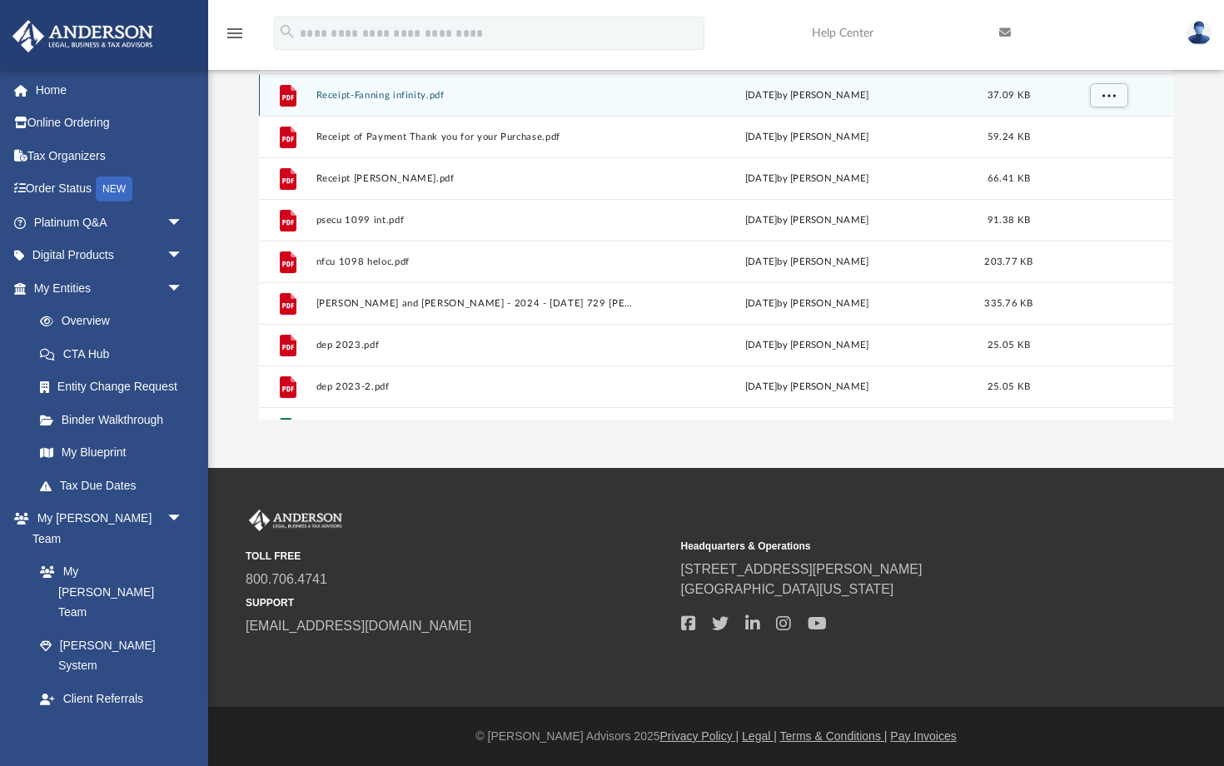
click at [329, 93] on button "Receipt-Fanning infinity.pdf" at bounding box center [477, 95] width 322 height 11
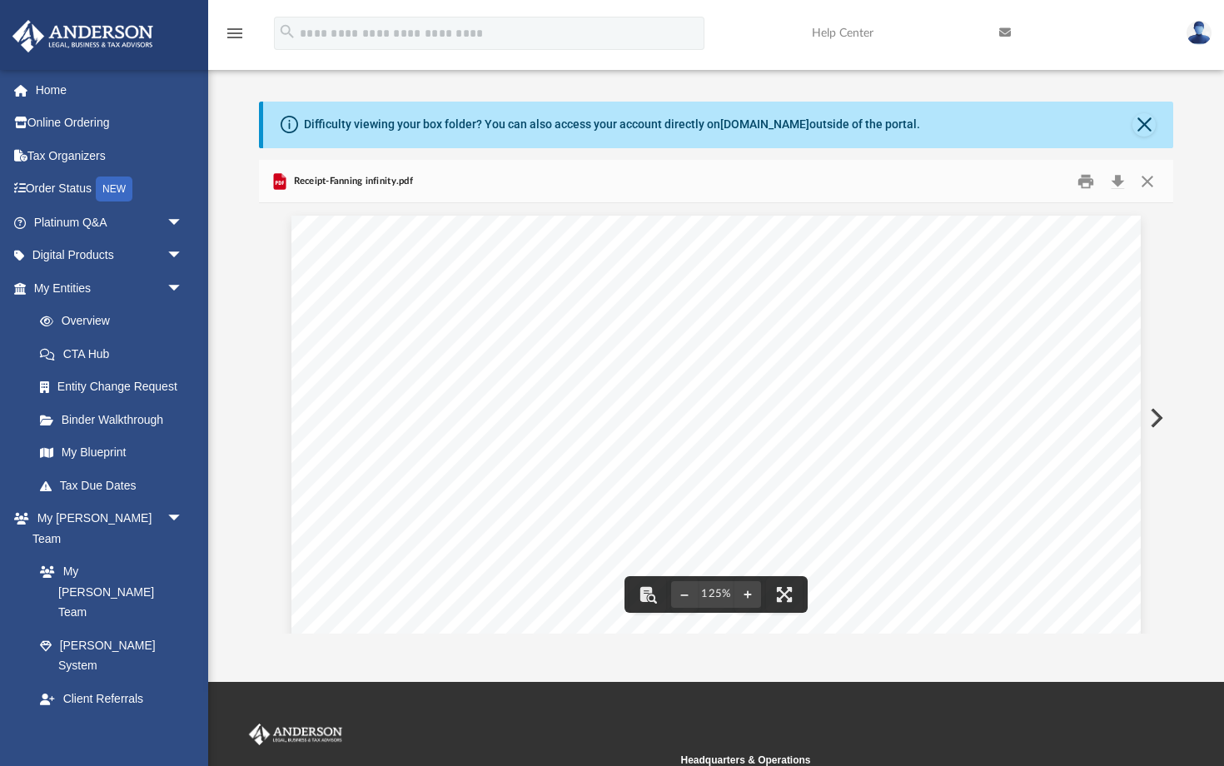
scroll to position [0, 0]
click at [1146, 182] on button "Close" at bounding box center [1147, 181] width 30 height 26
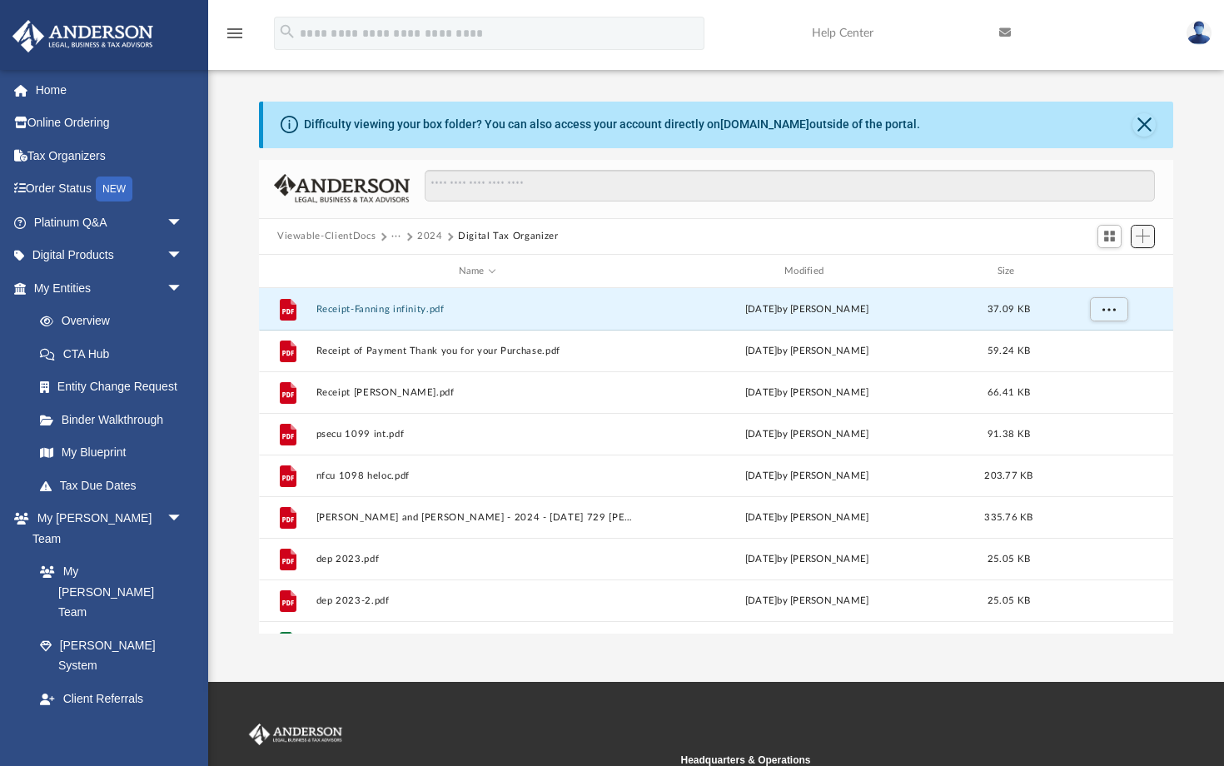
click at [1143, 234] on span "Add" at bounding box center [1143, 236] width 14 height 14
click at [1102, 270] on li "Upload" at bounding box center [1118, 269] width 53 height 17
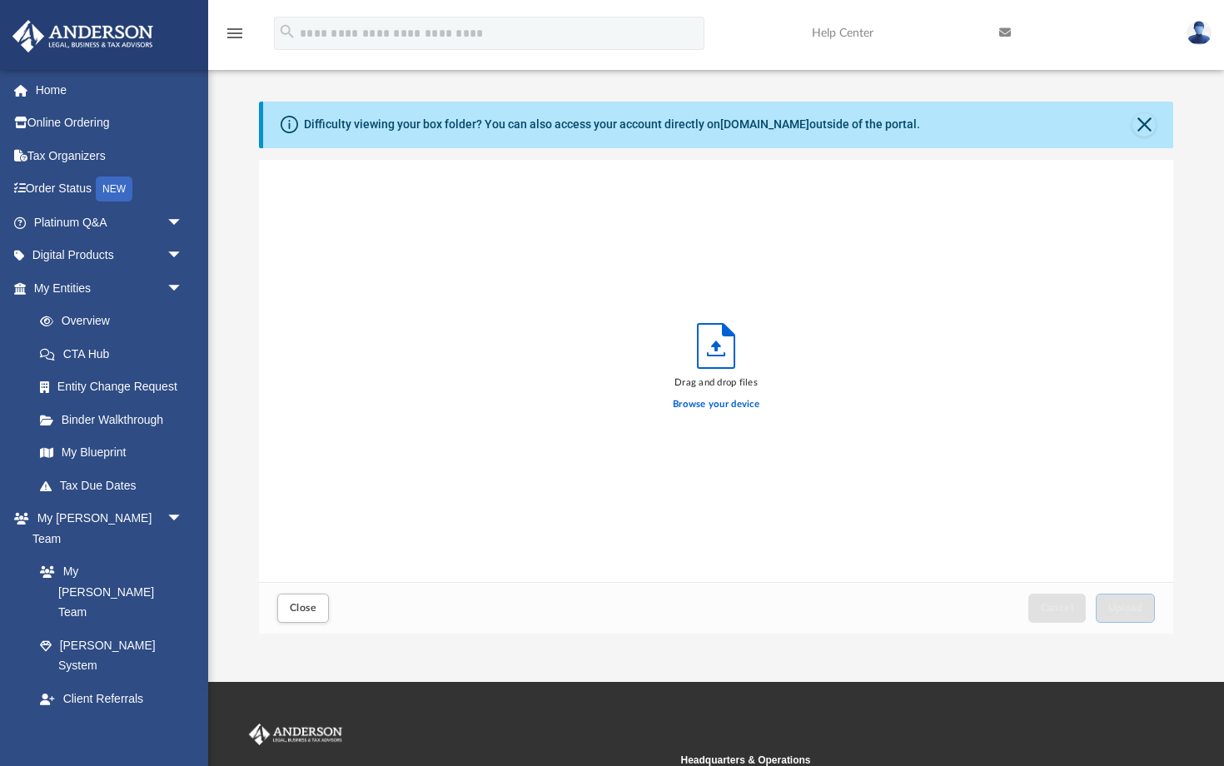
scroll to position [422, 914]
click at [681, 405] on label "Browse your device" at bounding box center [716, 404] width 87 height 15
click at [0, 0] on input "Browse your device" at bounding box center [0, 0] width 0 height 0
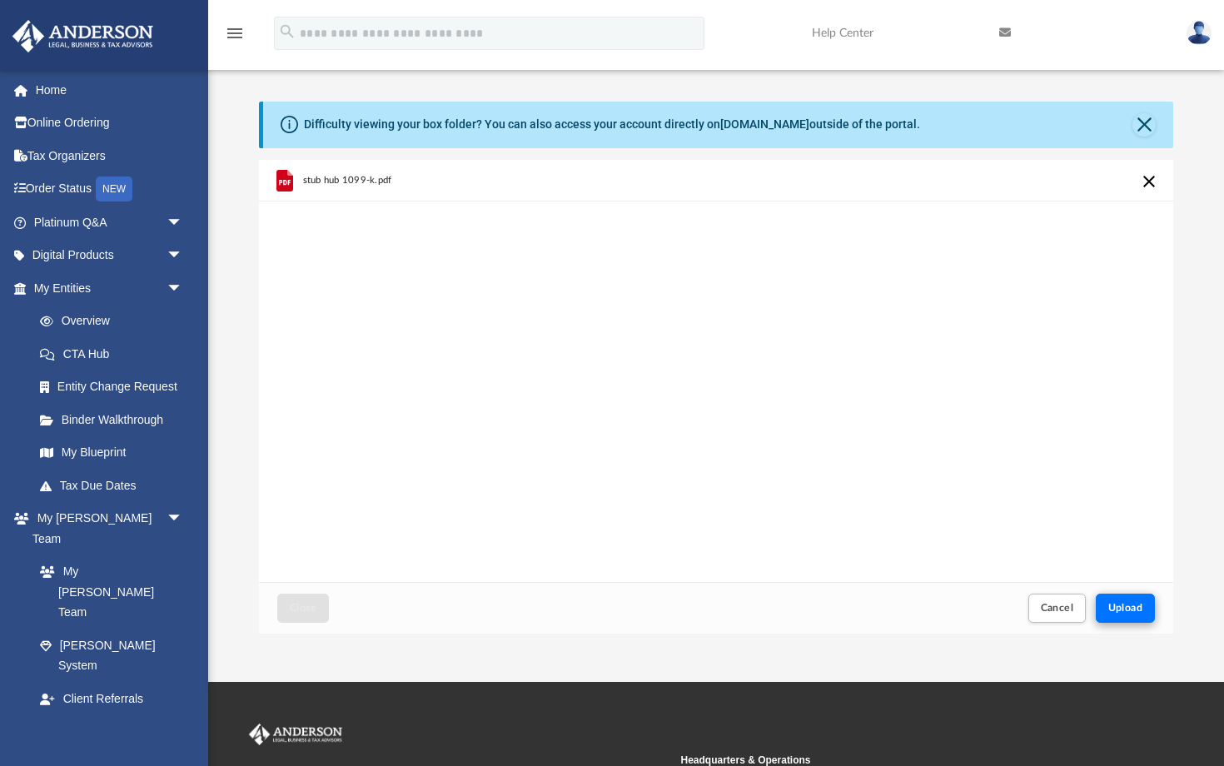
click at [1133, 604] on span "Upload" at bounding box center [1125, 608] width 35 height 10
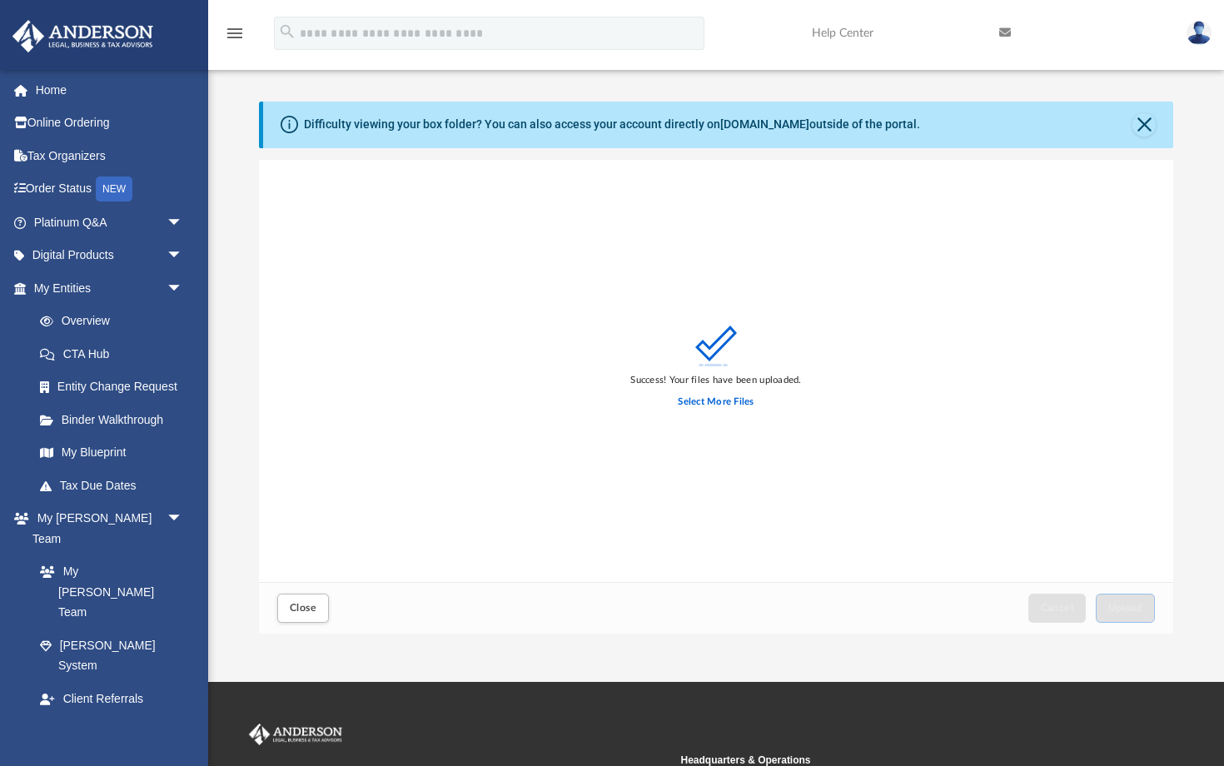
scroll to position [0, 0]
click at [694, 400] on label "Select More Files" at bounding box center [716, 402] width 76 height 15
click at [0, 0] on input "Select More Files" at bounding box center [0, 0] width 0 height 0
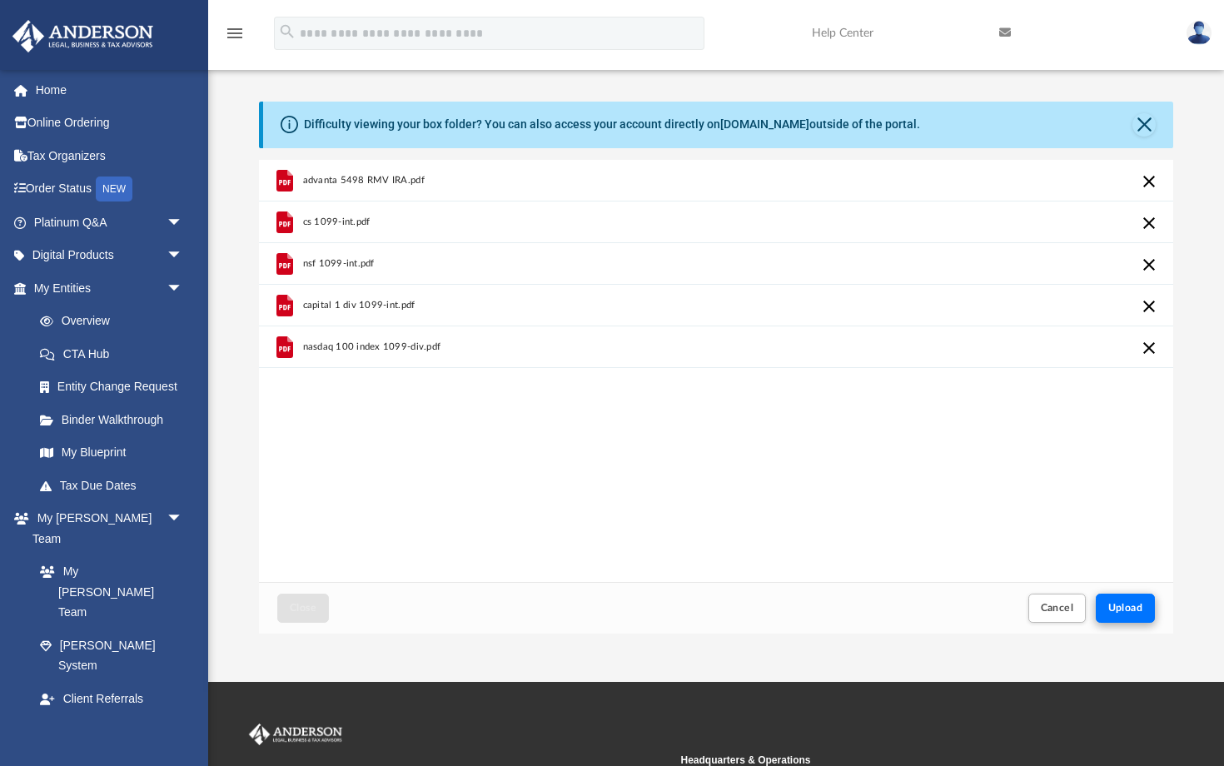
click at [1129, 607] on span "Upload" at bounding box center [1125, 608] width 35 height 10
